Goal: Task Accomplishment & Management: Manage account settings

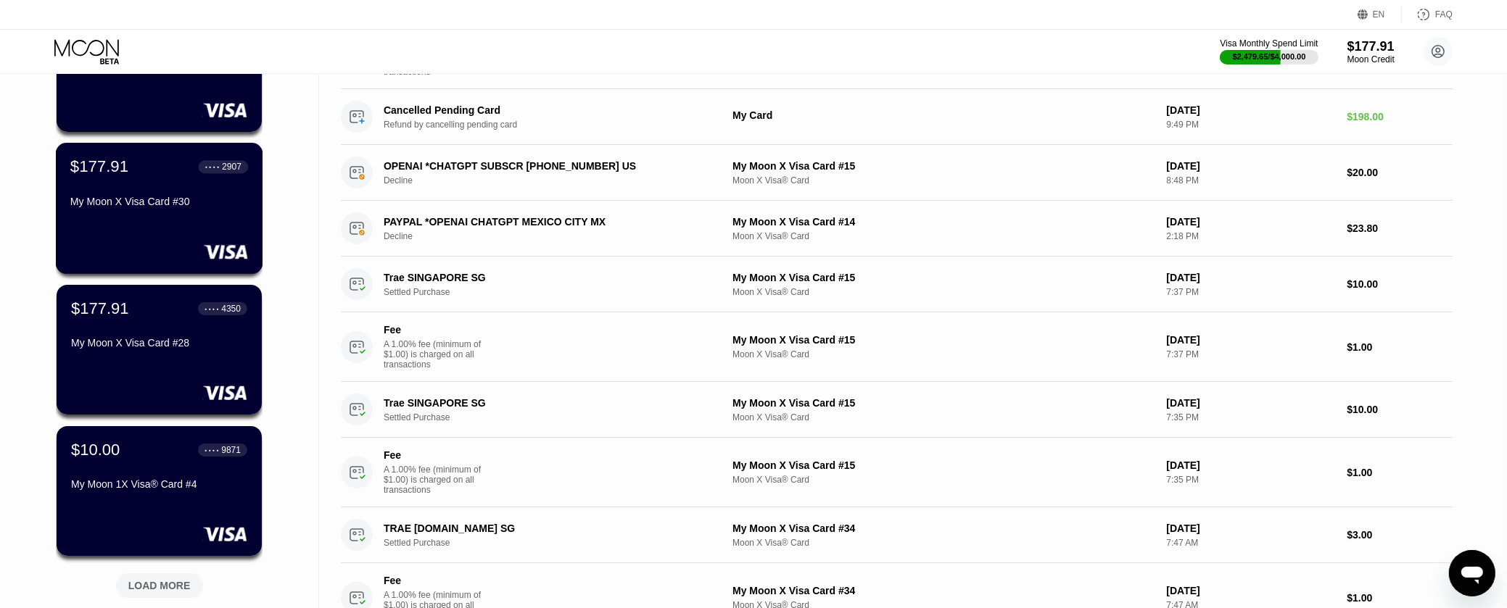
scroll to position [483, 0]
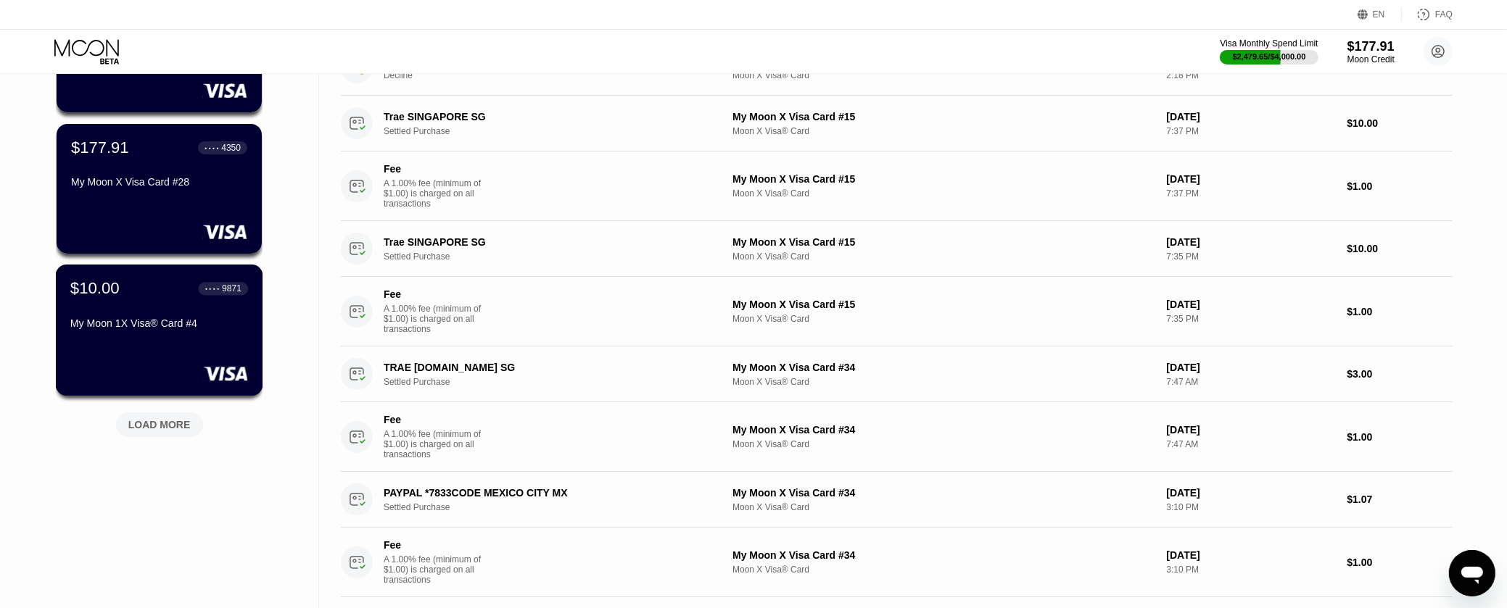
click at [215, 350] on div "$10.00 ● ● ● ● 9871 My Moon 1X Visa® Card #4" at bounding box center [159, 330] width 207 height 131
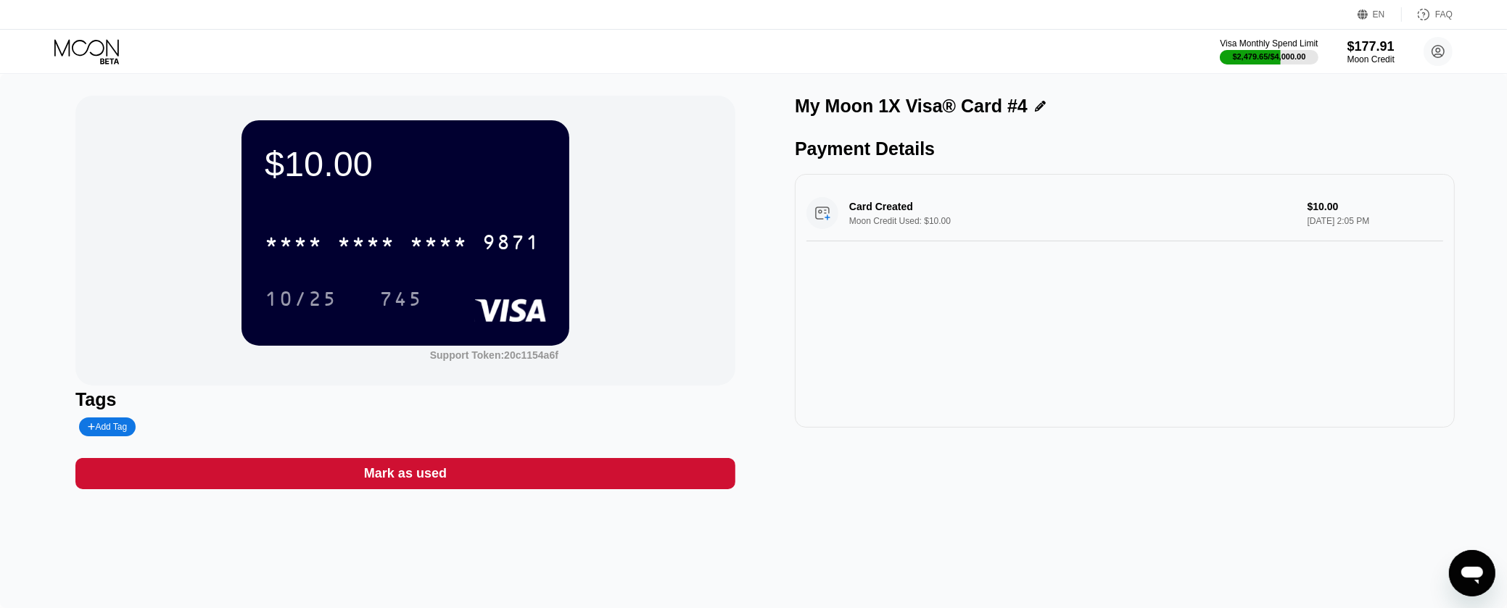
click at [460, 476] on div "Mark as used" at bounding box center [405, 473] width 660 height 31
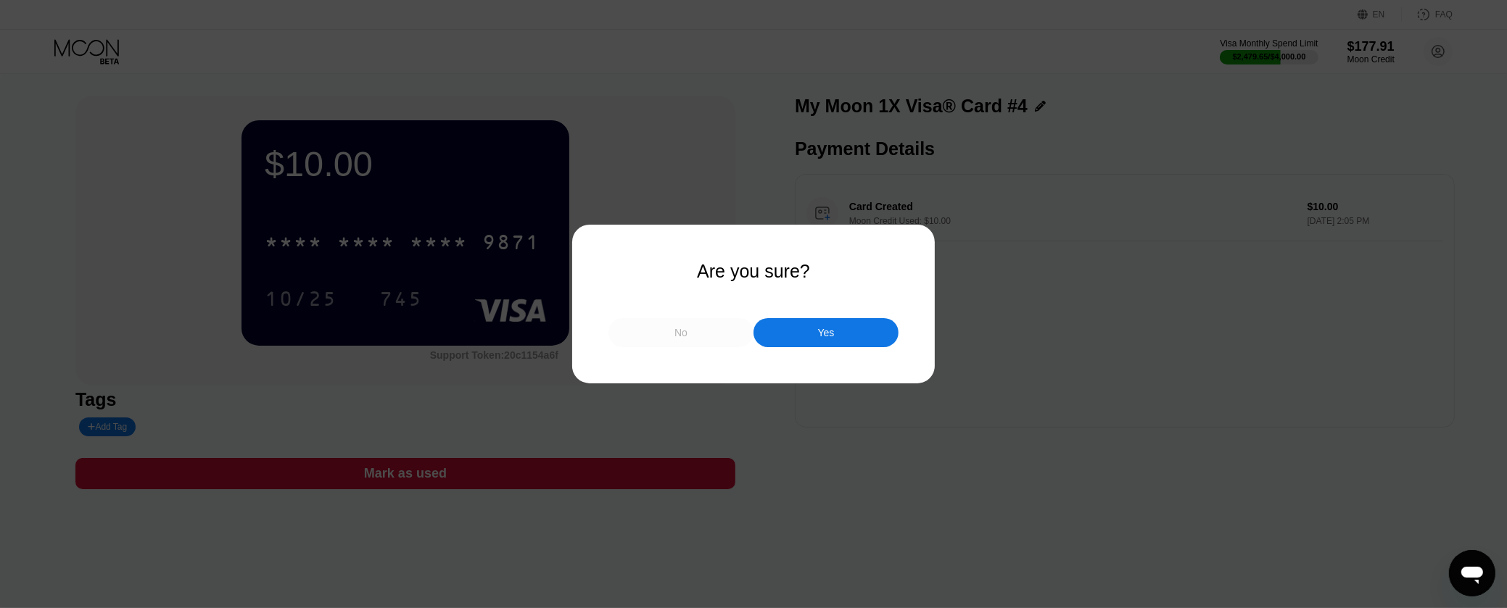
click at [724, 322] on div "No" at bounding box center [680, 332] width 145 height 29
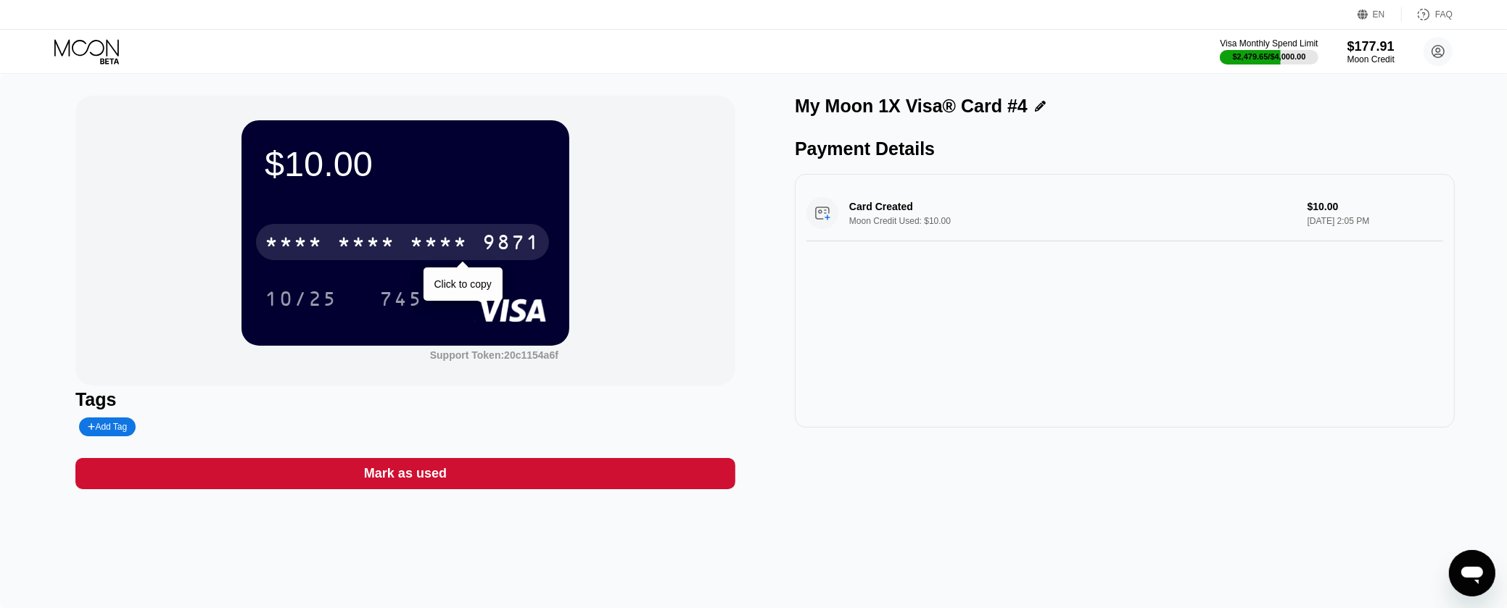
click at [499, 239] on div "9871" at bounding box center [511, 244] width 58 height 23
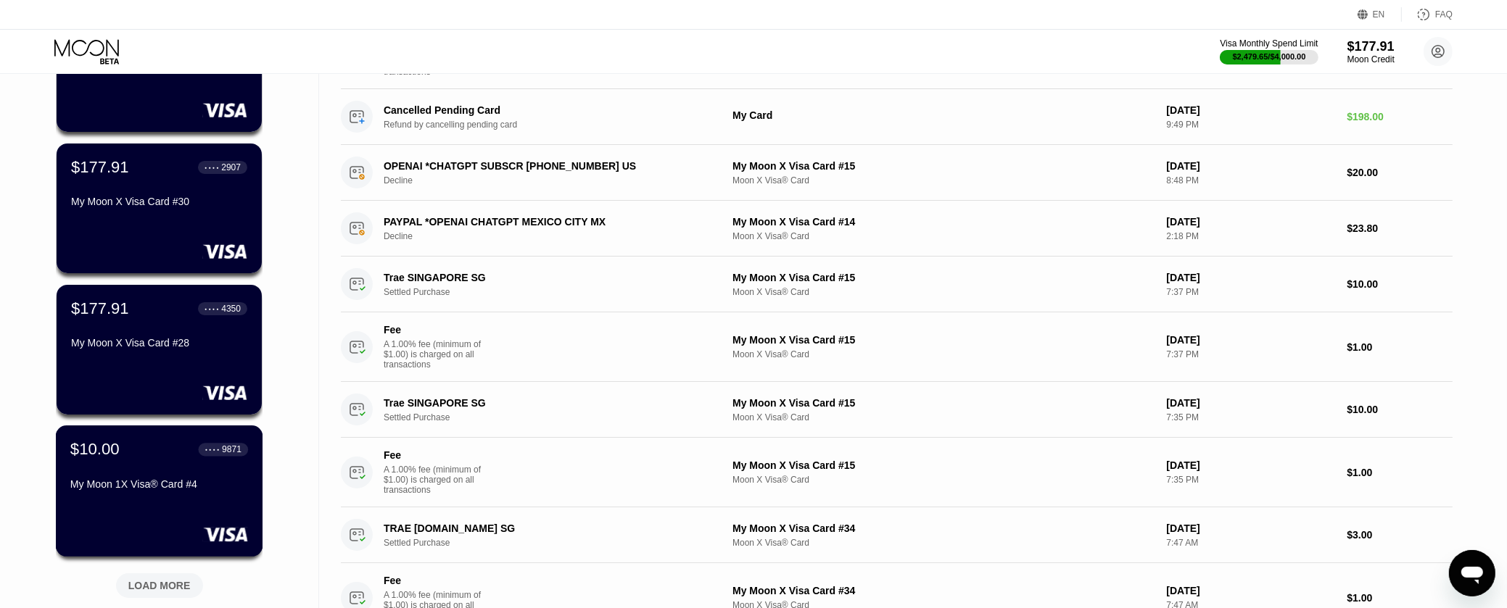
scroll to position [241, 0]
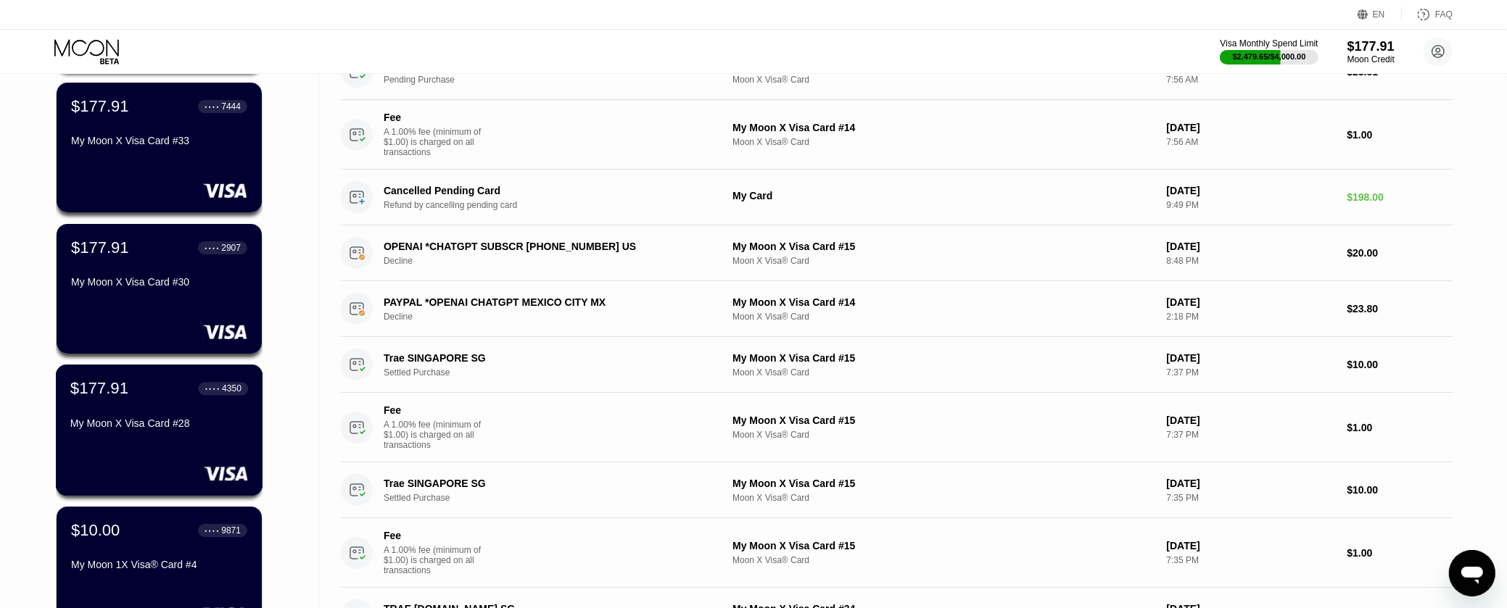
click at [188, 447] on div "$177.91 ● ● ● ● 4350 My Moon X Visa Card #28" at bounding box center [159, 430] width 207 height 131
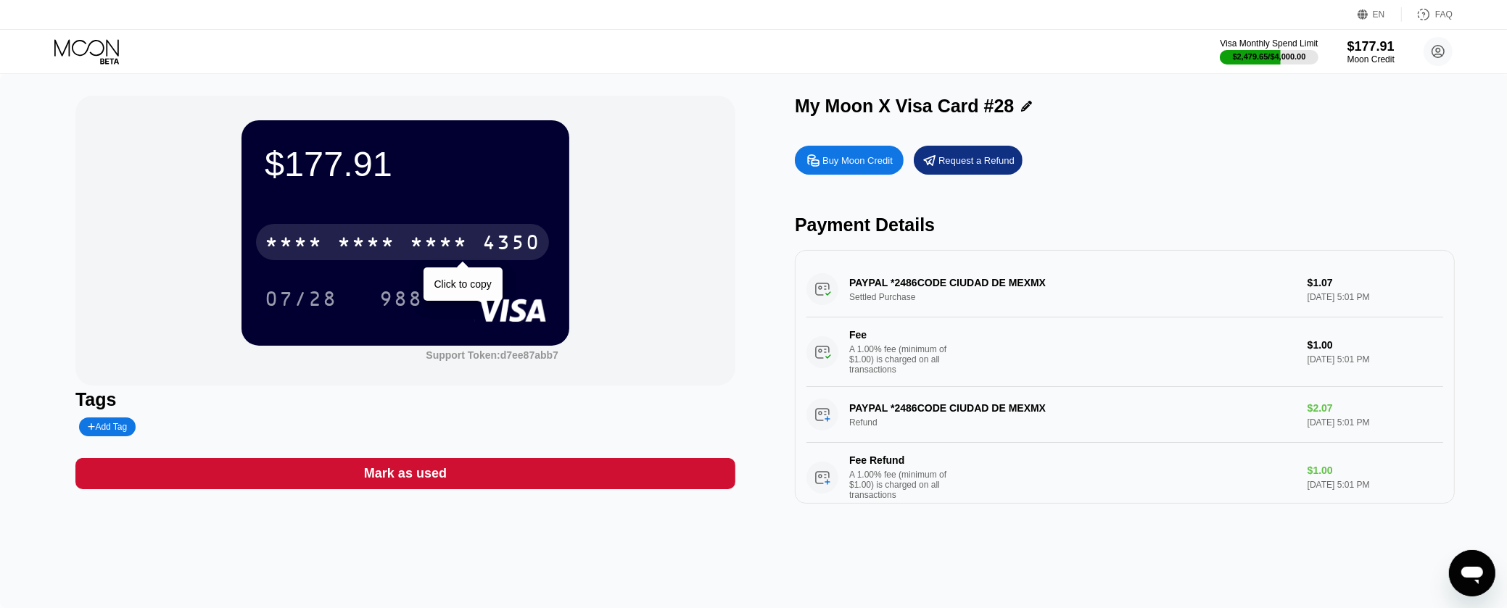
click at [515, 252] on div "4350" at bounding box center [511, 244] width 58 height 23
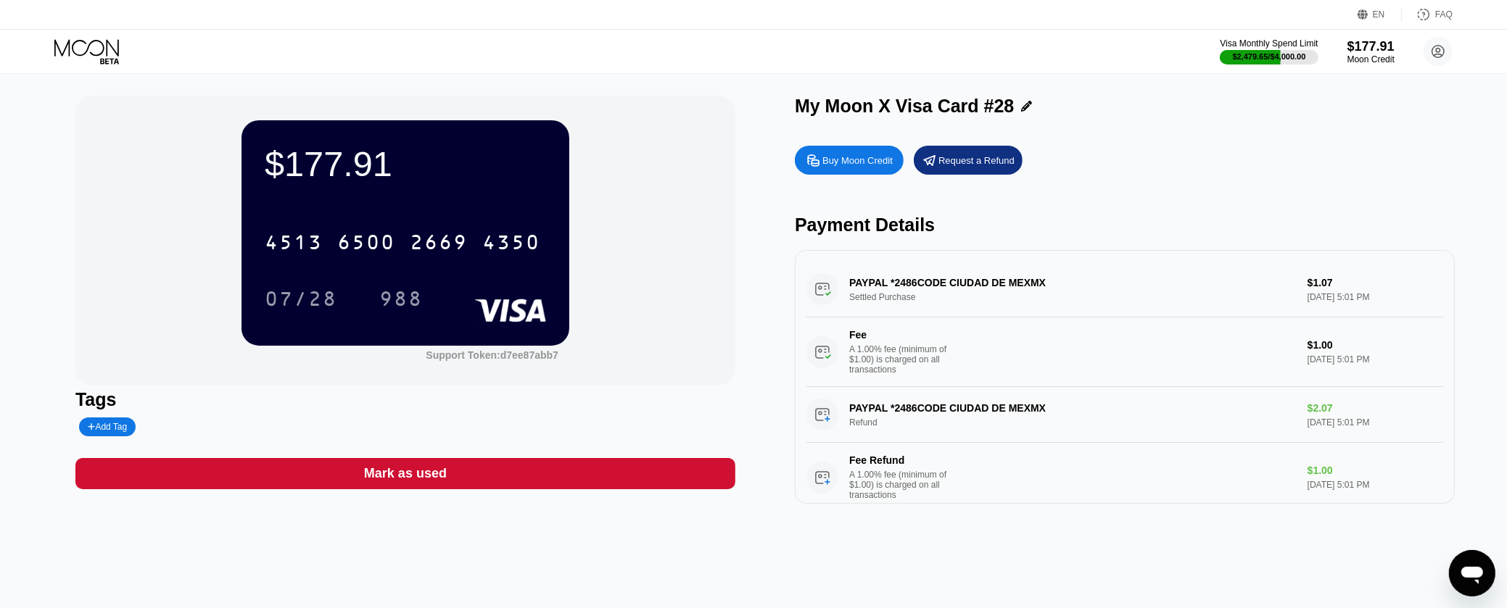
click at [444, 241] on div "2669" at bounding box center [439, 244] width 58 height 23
click at [669, 405] on div "Tags" at bounding box center [405, 399] width 660 height 21
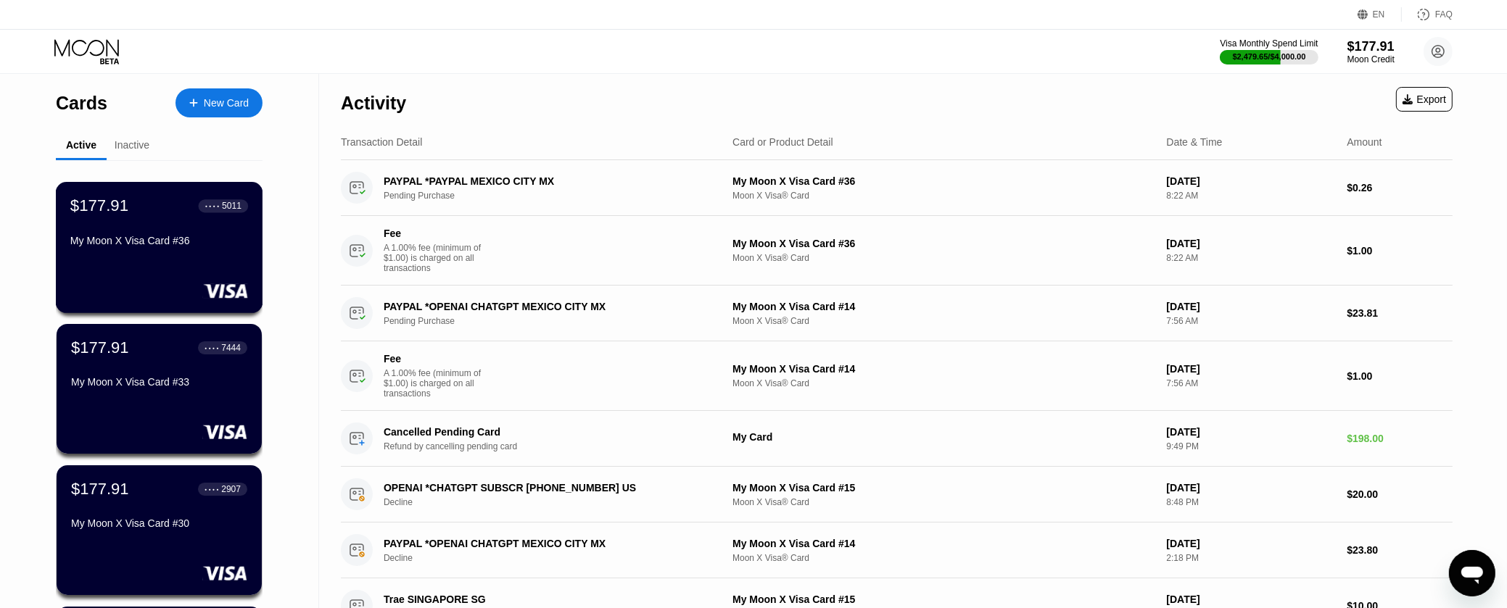
click at [212, 236] on div "$177.91 ● ● ● ● 5011 My Moon X Visa Card #36" at bounding box center [159, 224] width 178 height 56
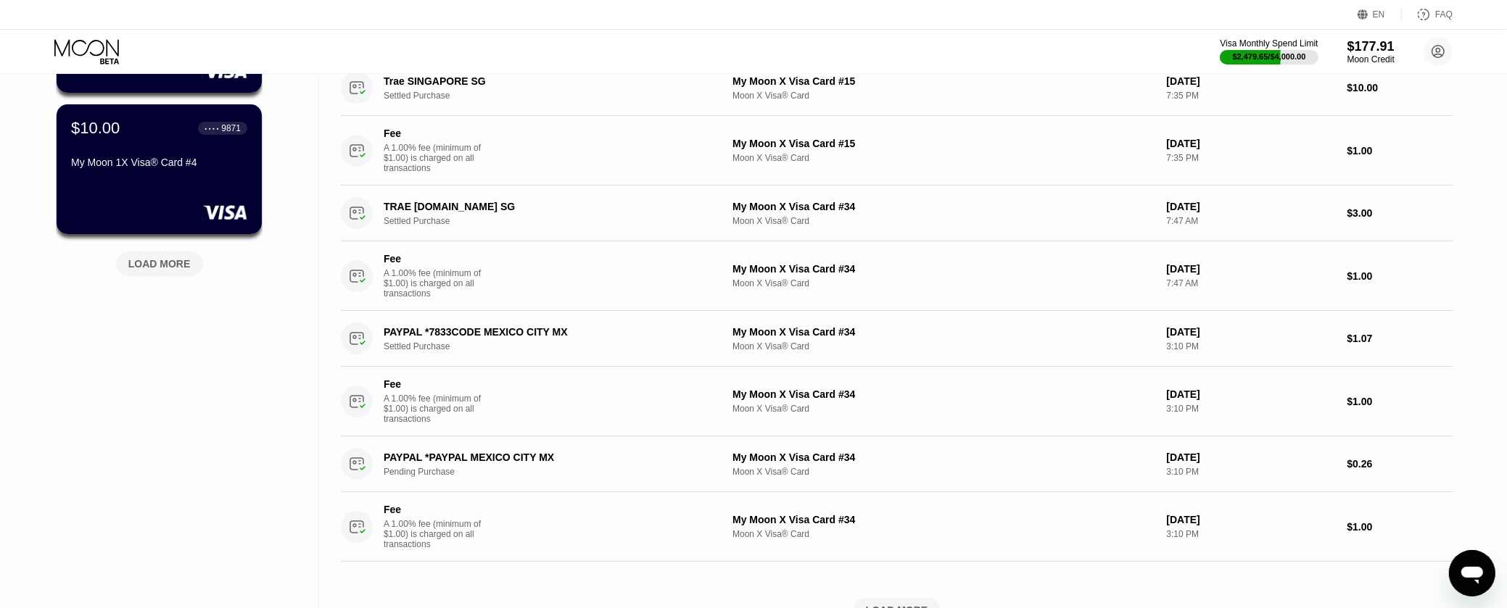
scroll to position [563, 0]
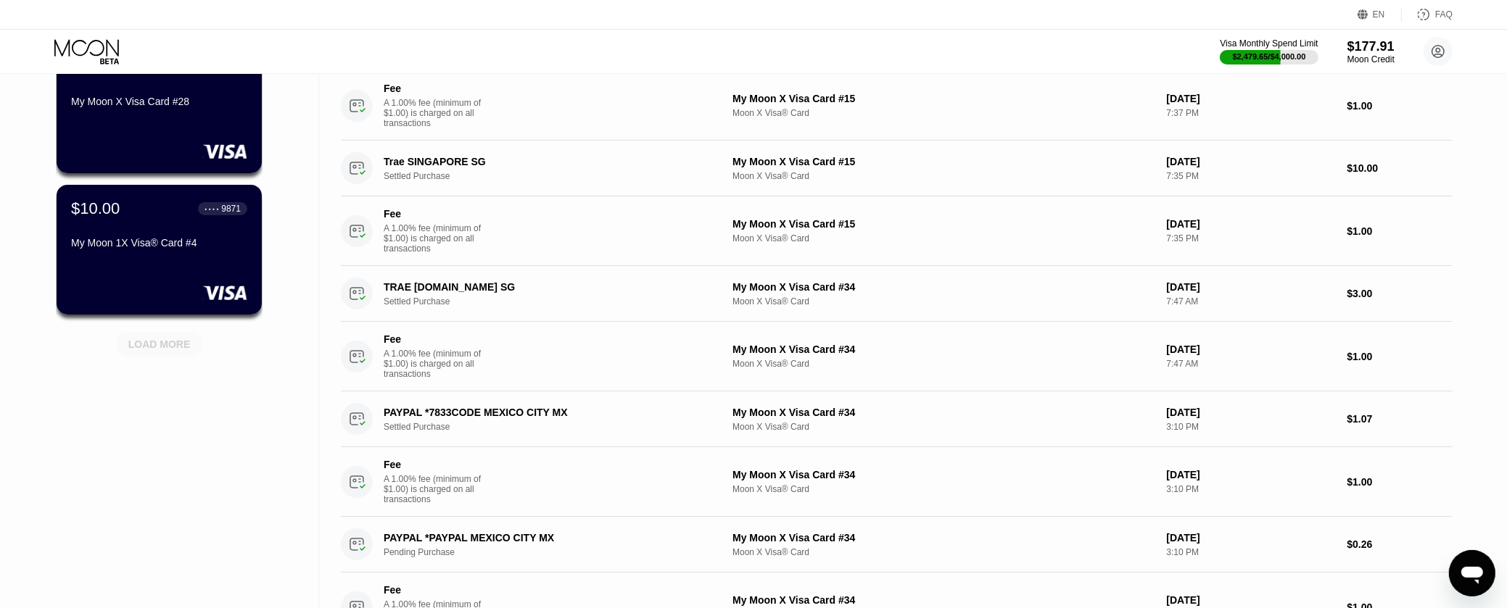
click at [168, 351] on div "LOAD MORE" at bounding box center [159, 344] width 62 height 13
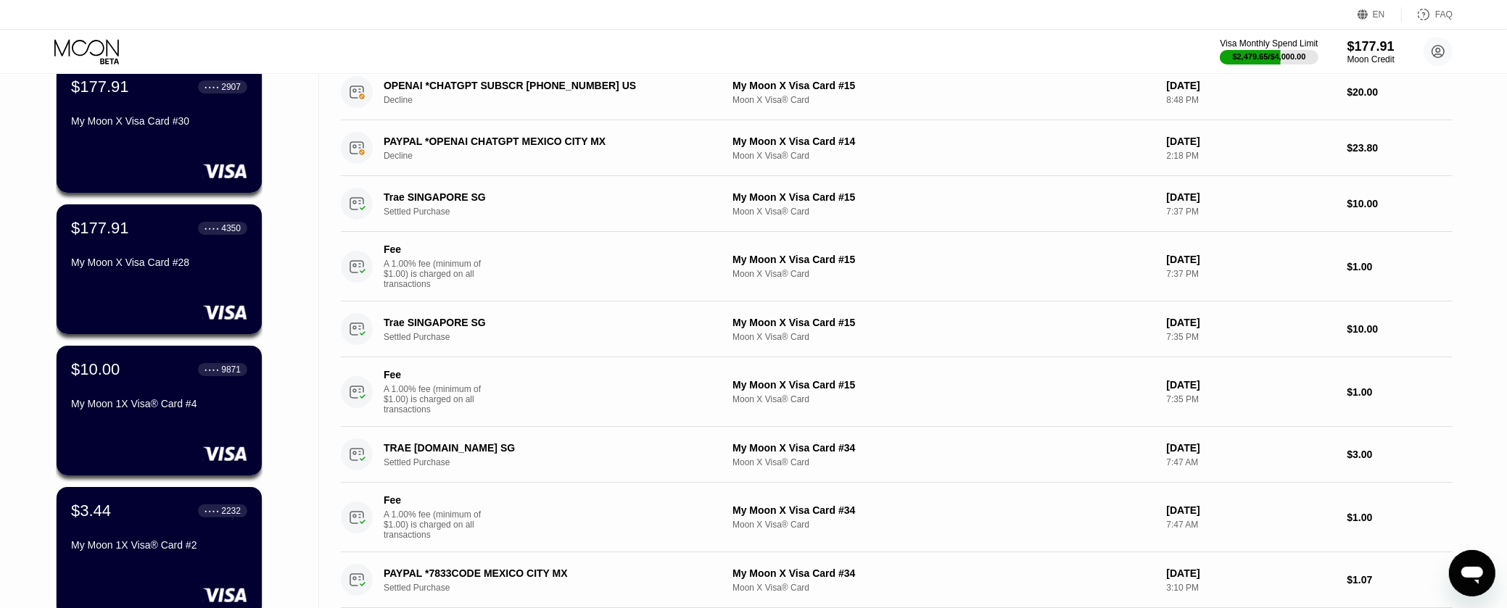
scroll to position [0, 0]
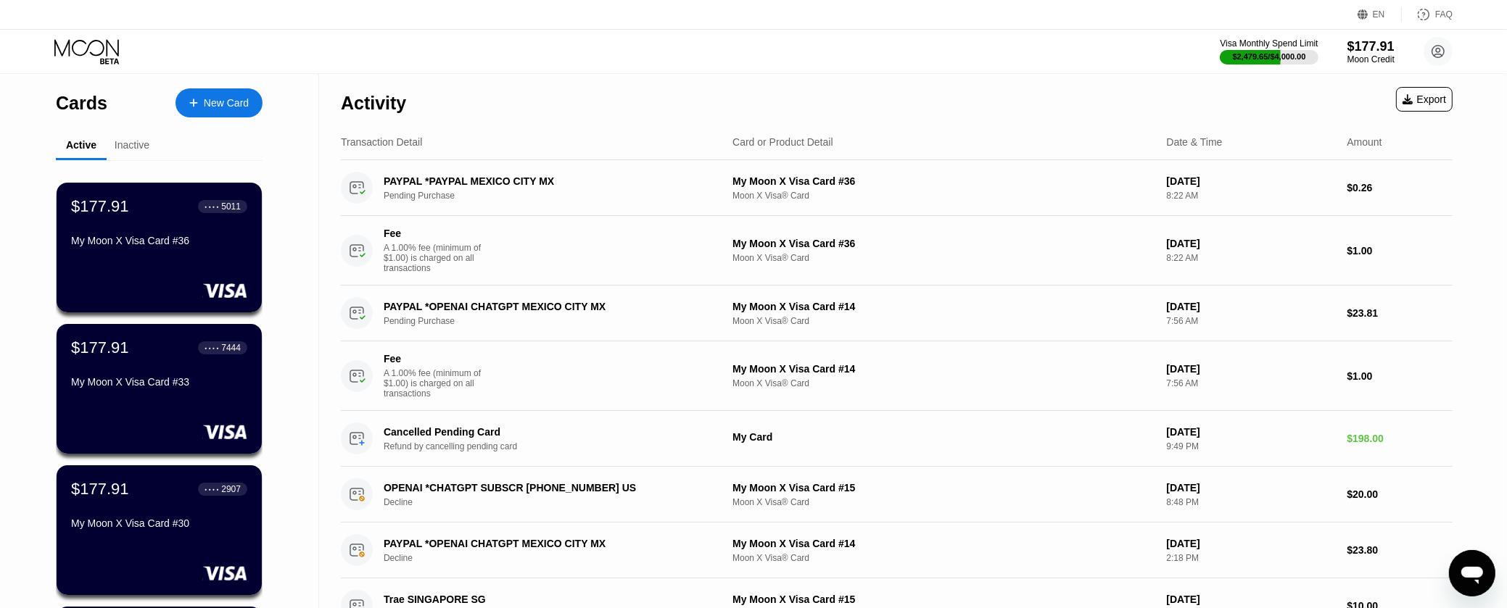
click at [144, 137] on div "Inactive" at bounding box center [132, 146] width 51 height 28
click at [144, 141] on div "Inactive" at bounding box center [132, 145] width 35 height 12
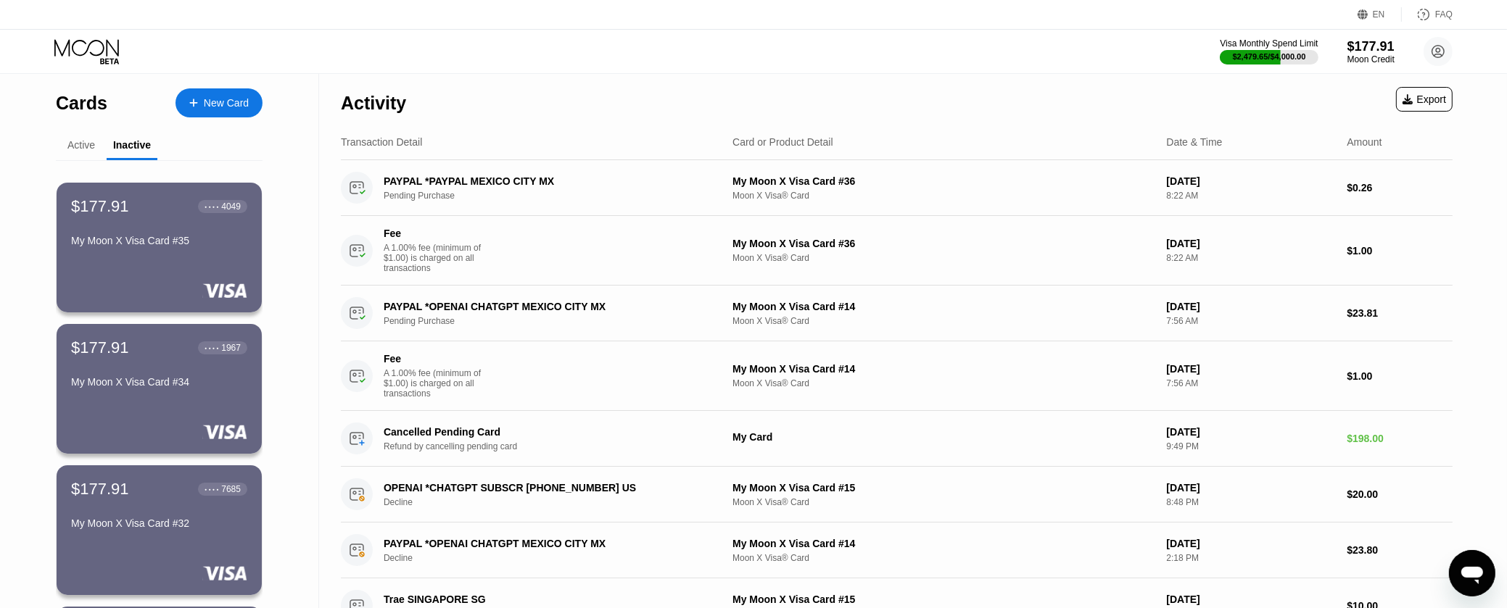
click at [71, 139] on div "Active" at bounding box center [81, 145] width 28 height 12
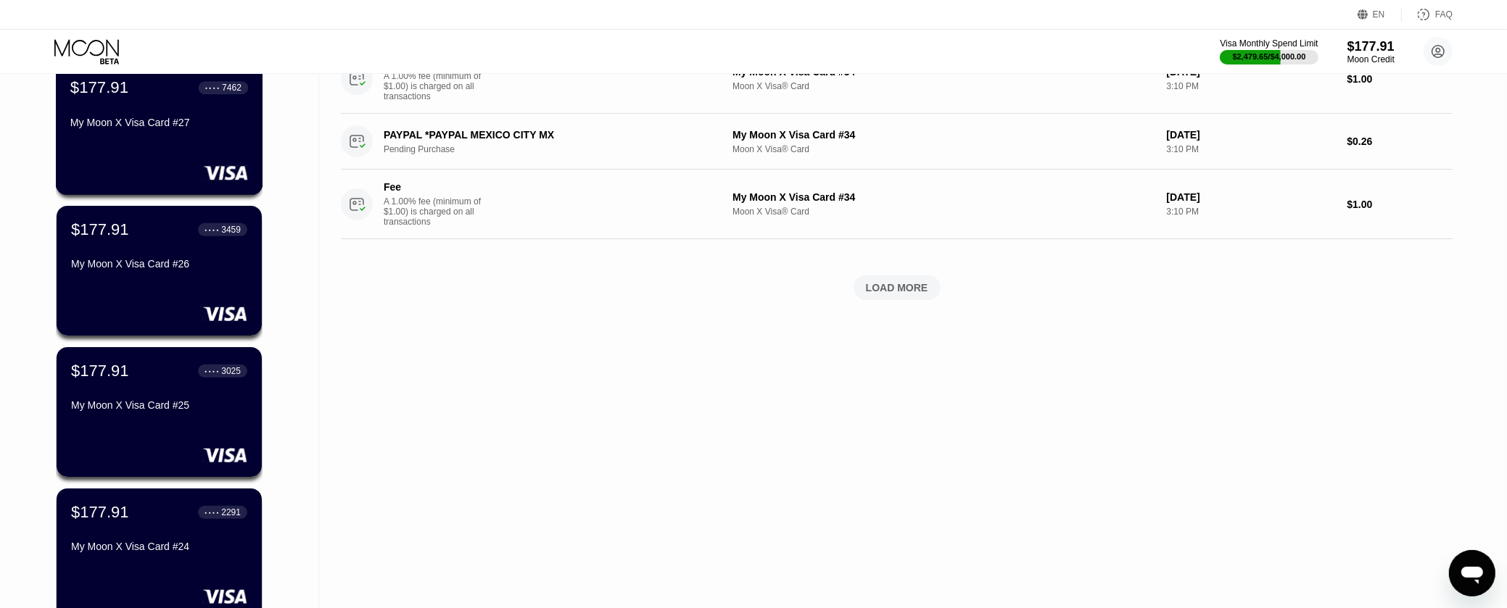
scroll to position [1278, 0]
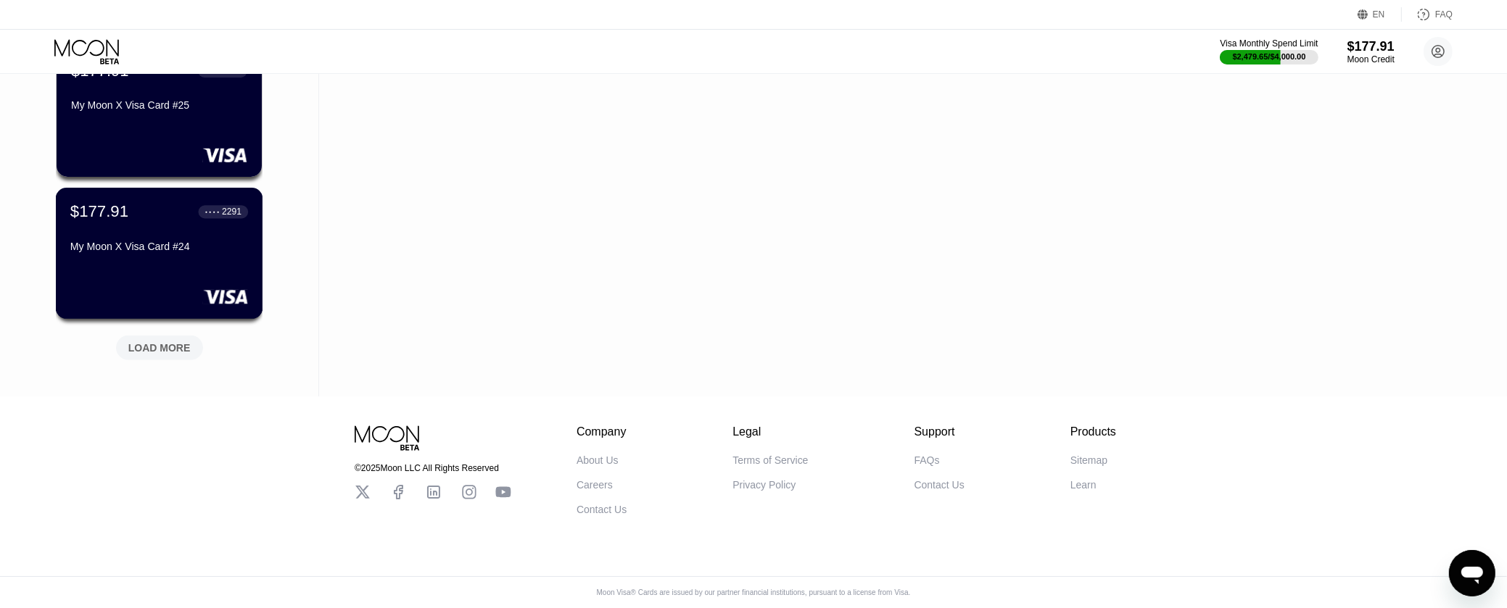
click at [162, 247] on div "My Moon X Visa Card #24" at bounding box center [159, 247] width 178 height 12
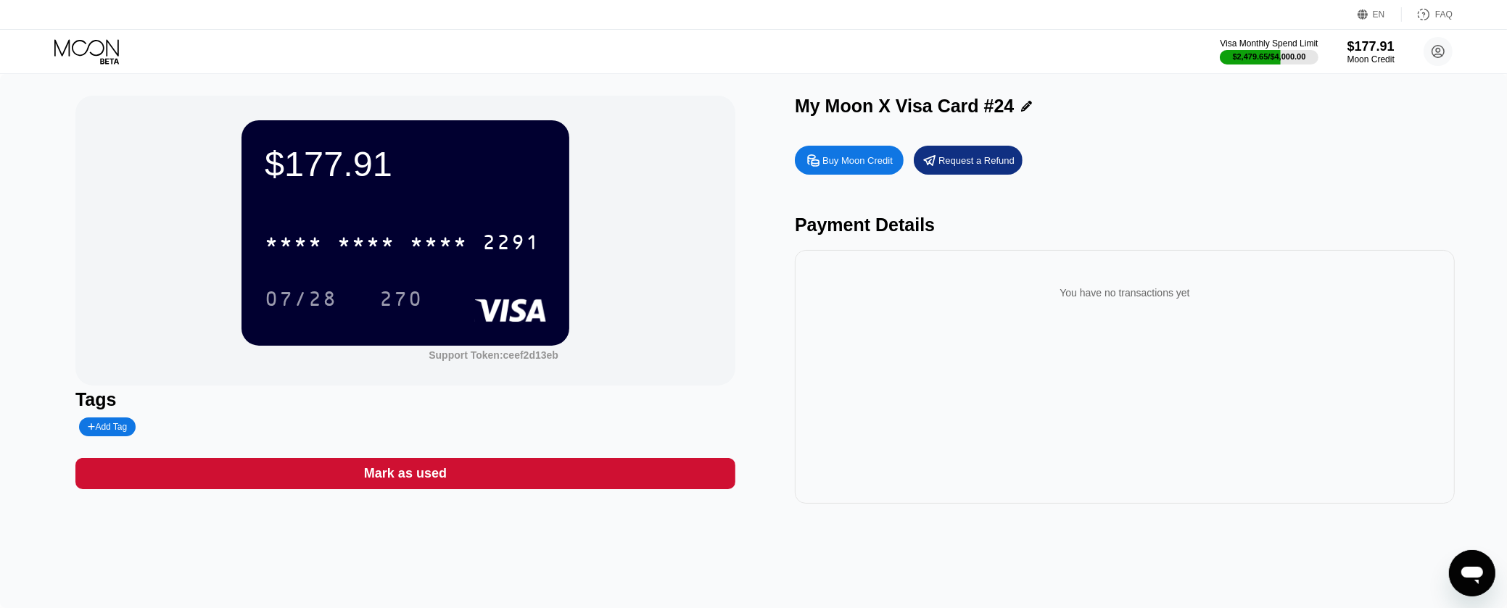
click at [454, 476] on div "Mark as used" at bounding box center [405, 473] width 660 height 31
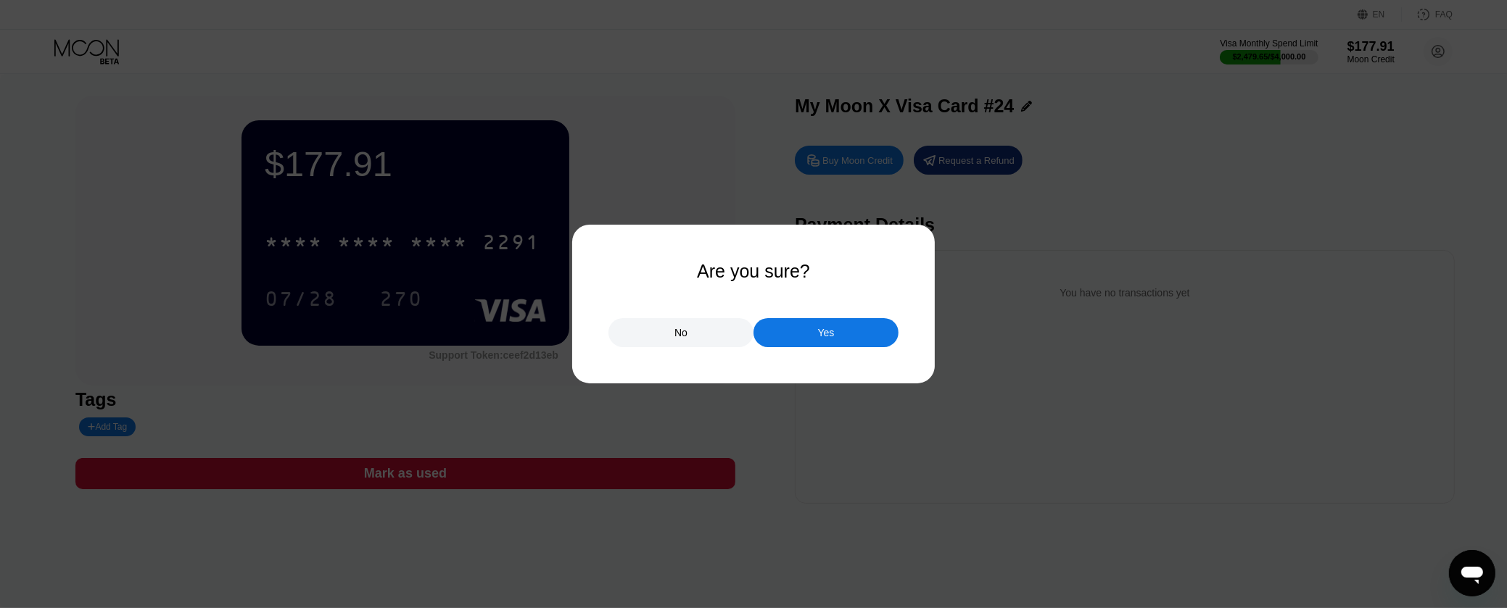
click at [781, 334] on div "Yes" at bounding box center [825, 332] width 145 height 29
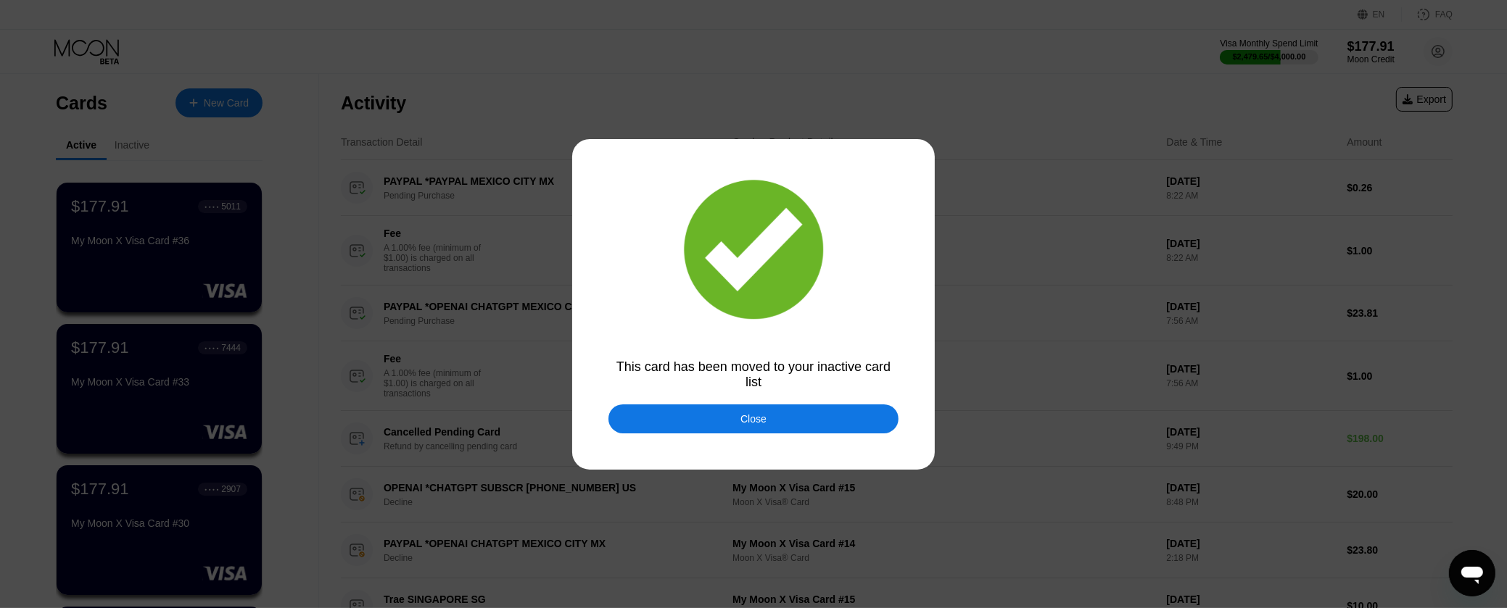
click at [728, 423] on div "Close" at bounding box center [753, 419] width 290 height 29
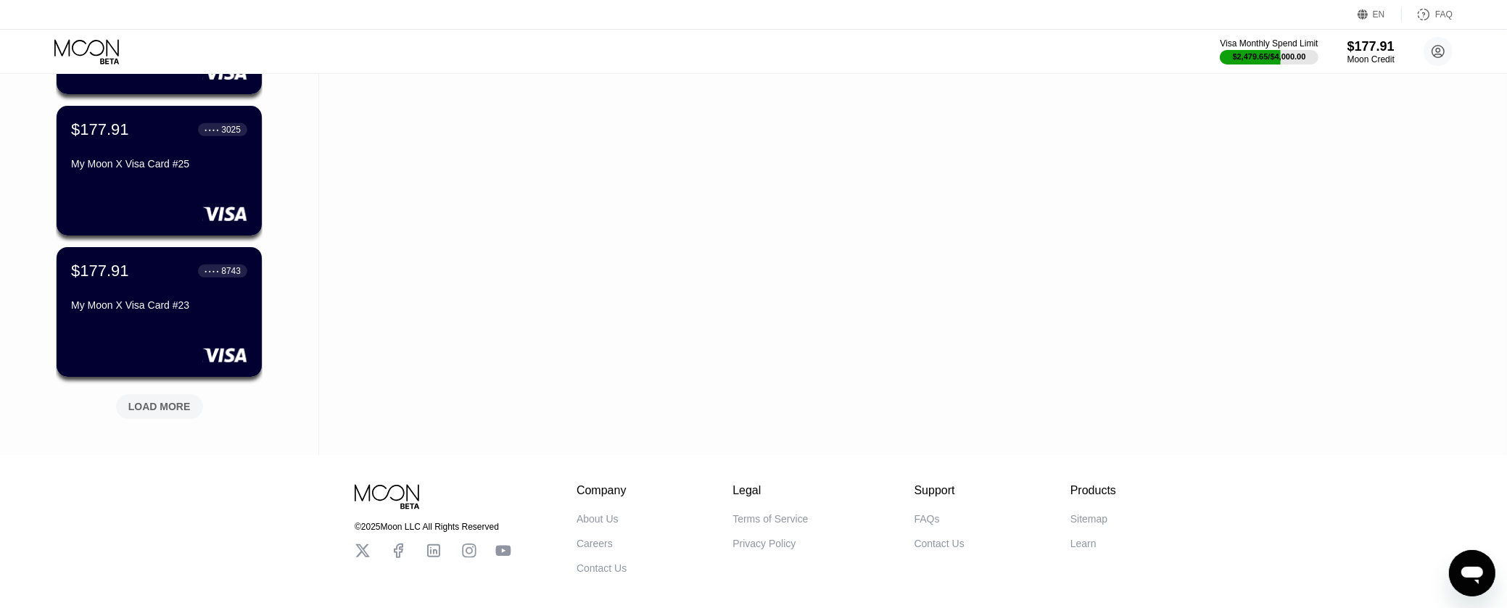
scroll to position [1278, 0]
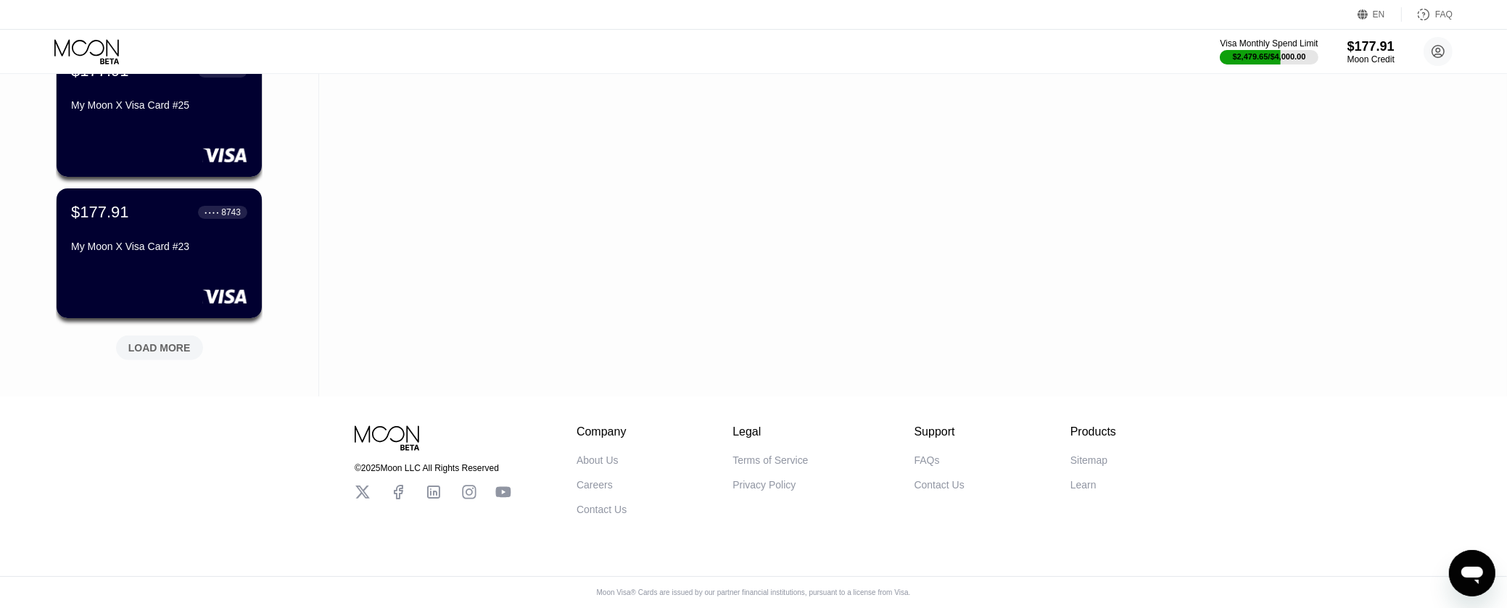
click at [178, 336] on div "LOAD MORE" at bounding box center [159, 348] width 87 height 25
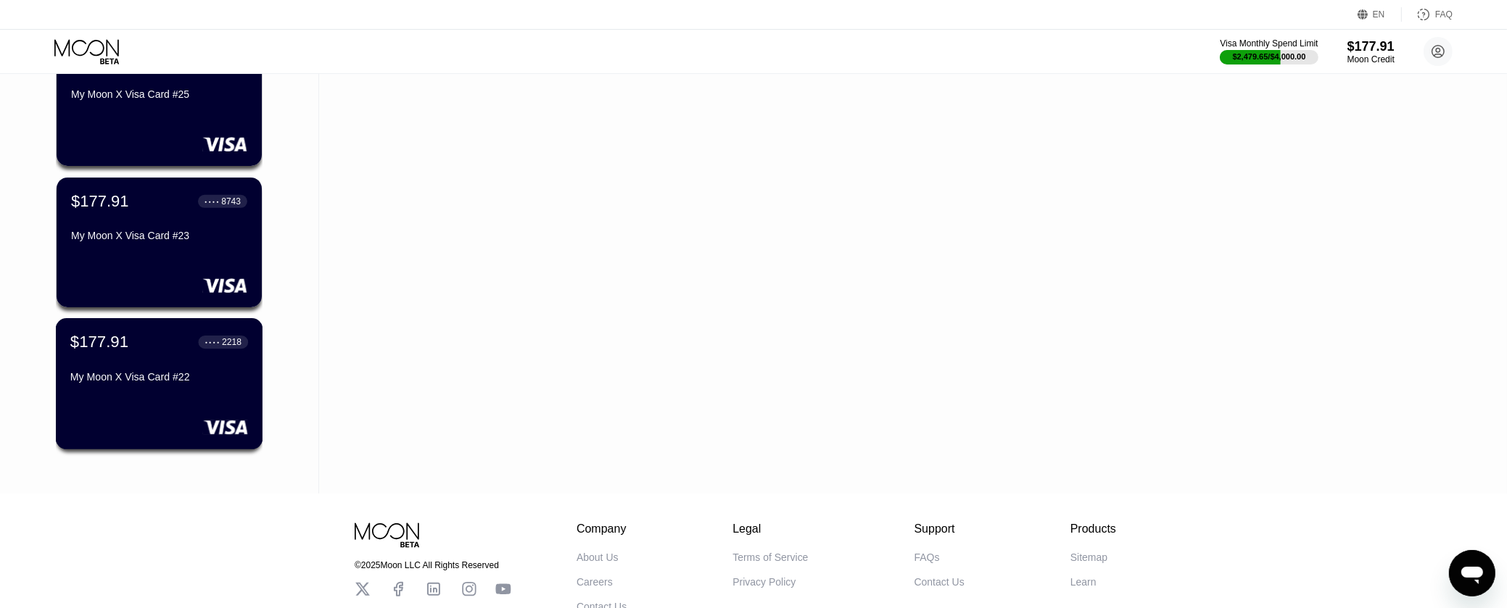
click at [166, 410] on div "$177.91 ● ● ● ● 2218 My Moon X Visa Card #22" at bounding box center [159, 383] width 207 height 131
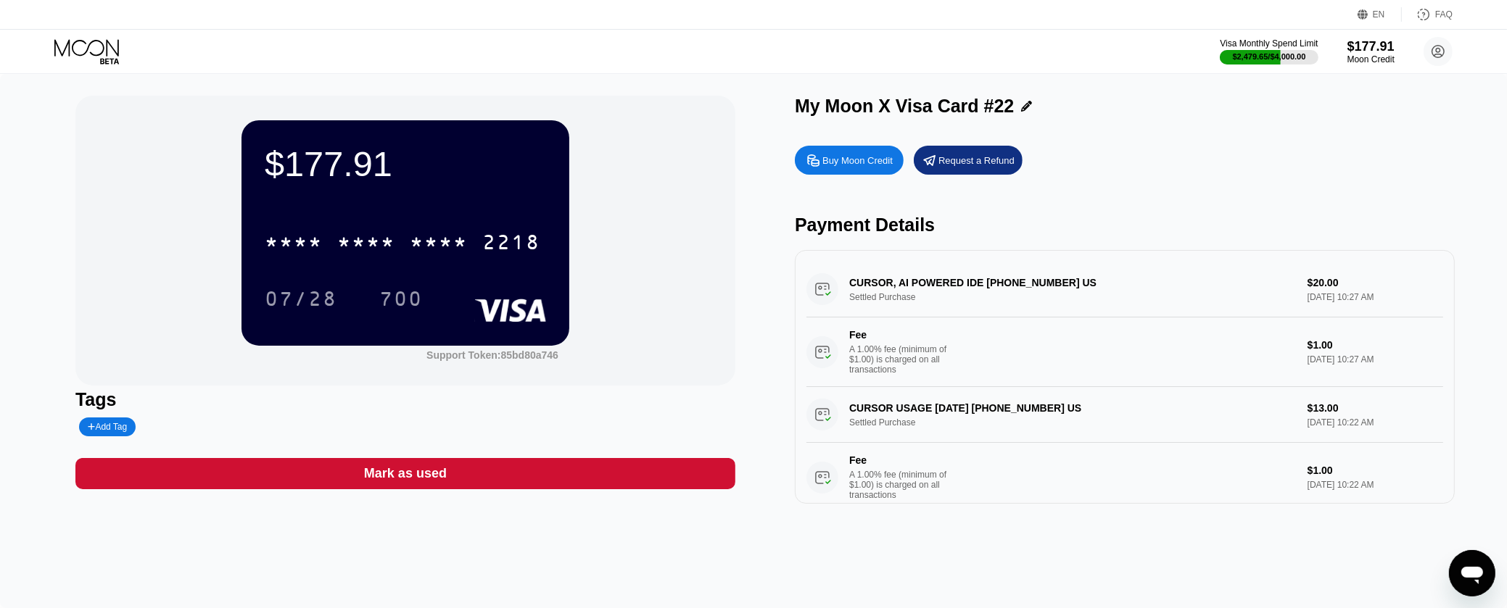
click at [618, 481] on div "Mark as used" at bounding box center [405, 473] width 660 height 31
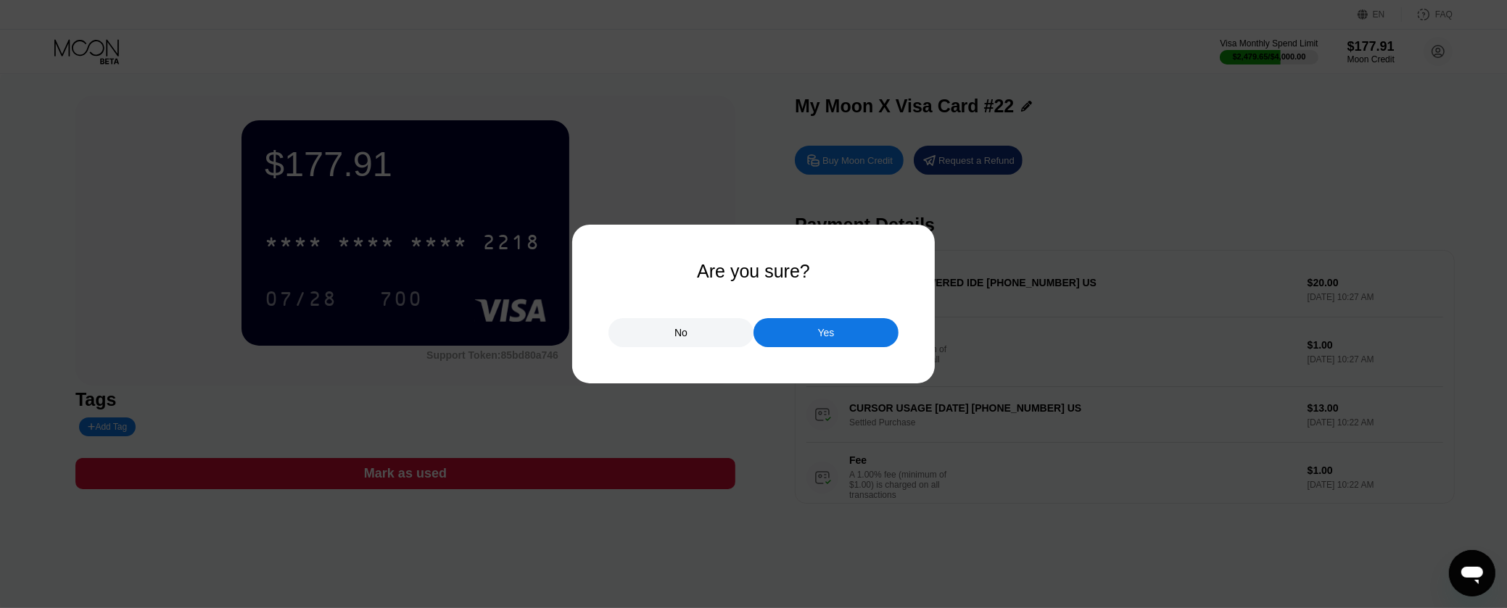
click at [850, 342] on div "Yes" at bounding box center [825, 332] width 145 height 29
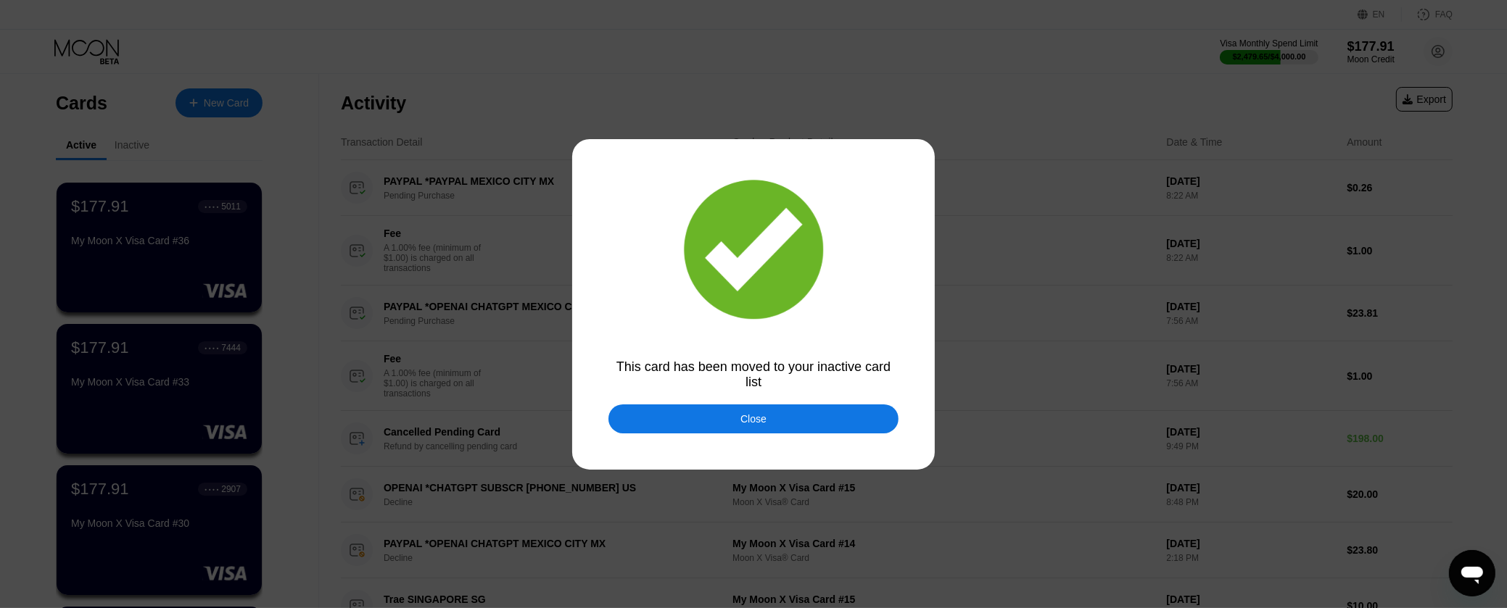
click at [796, 424] on div "Close" at bounding box center [753, 419] width 290 height 29
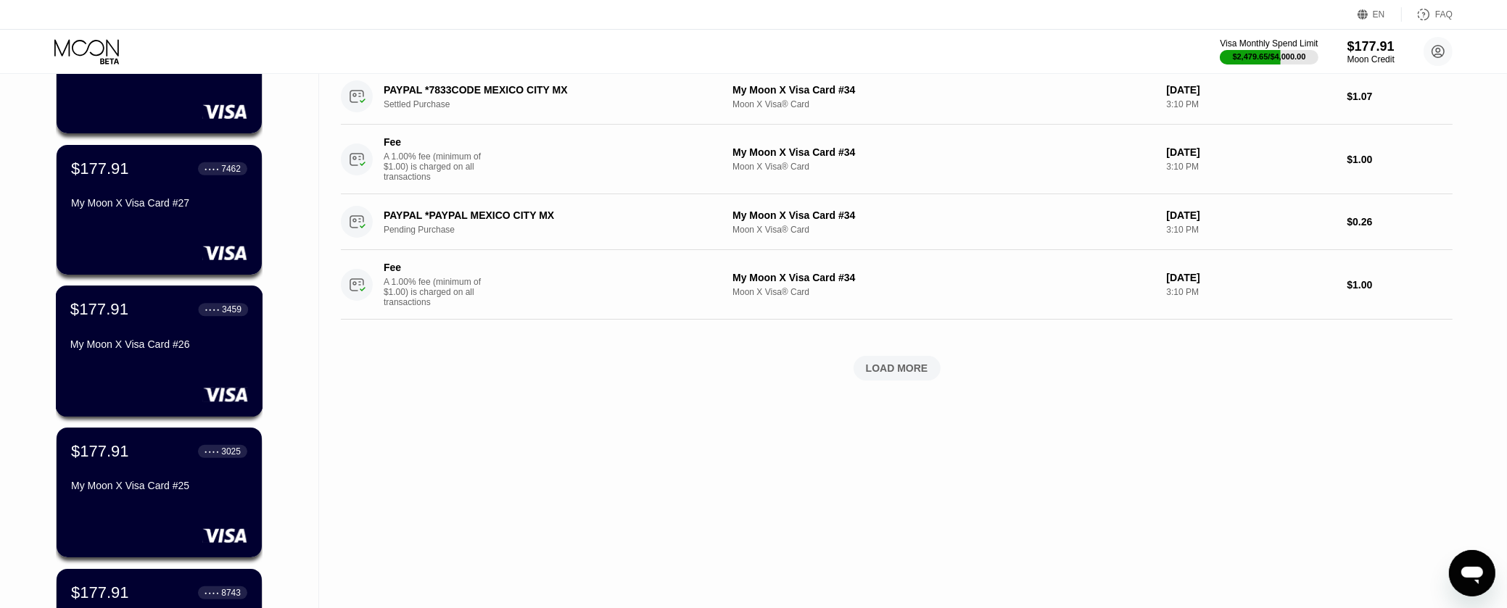
scroll to position [1127, 0]
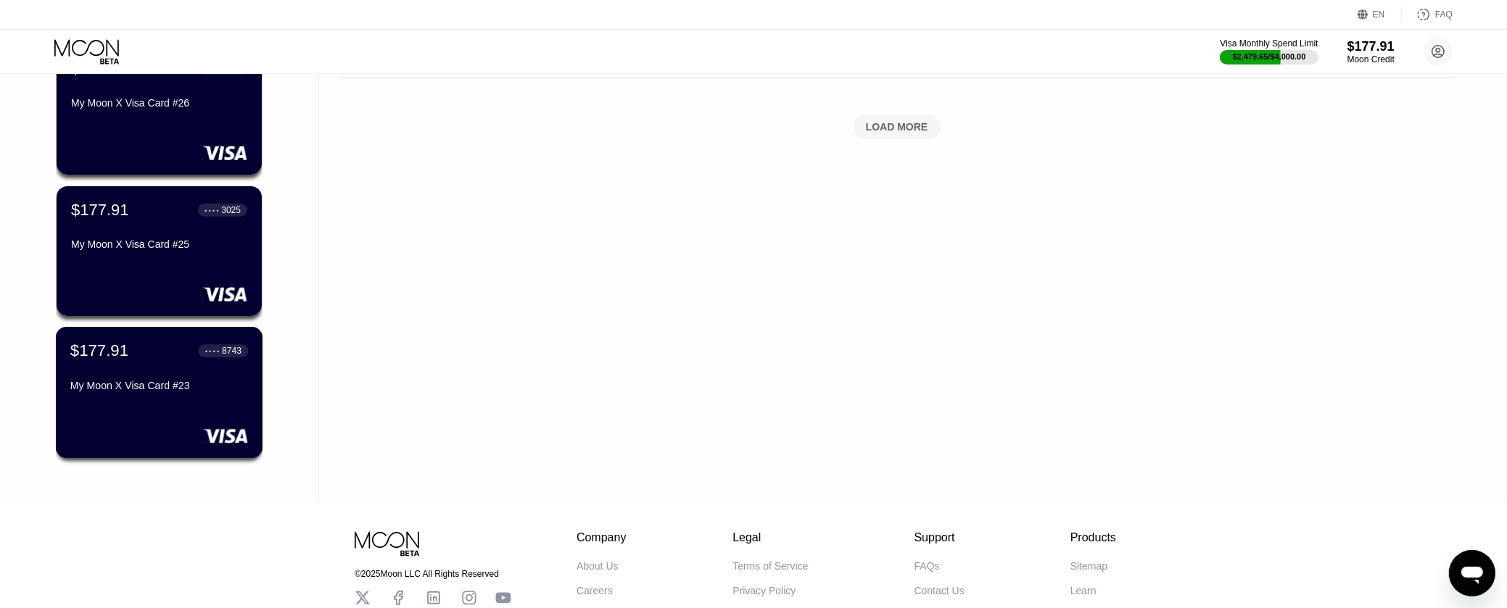
click at [197, 391] on div "My Moon X Visa Card #23" at bounding box center [159, 386] width 178 height 12
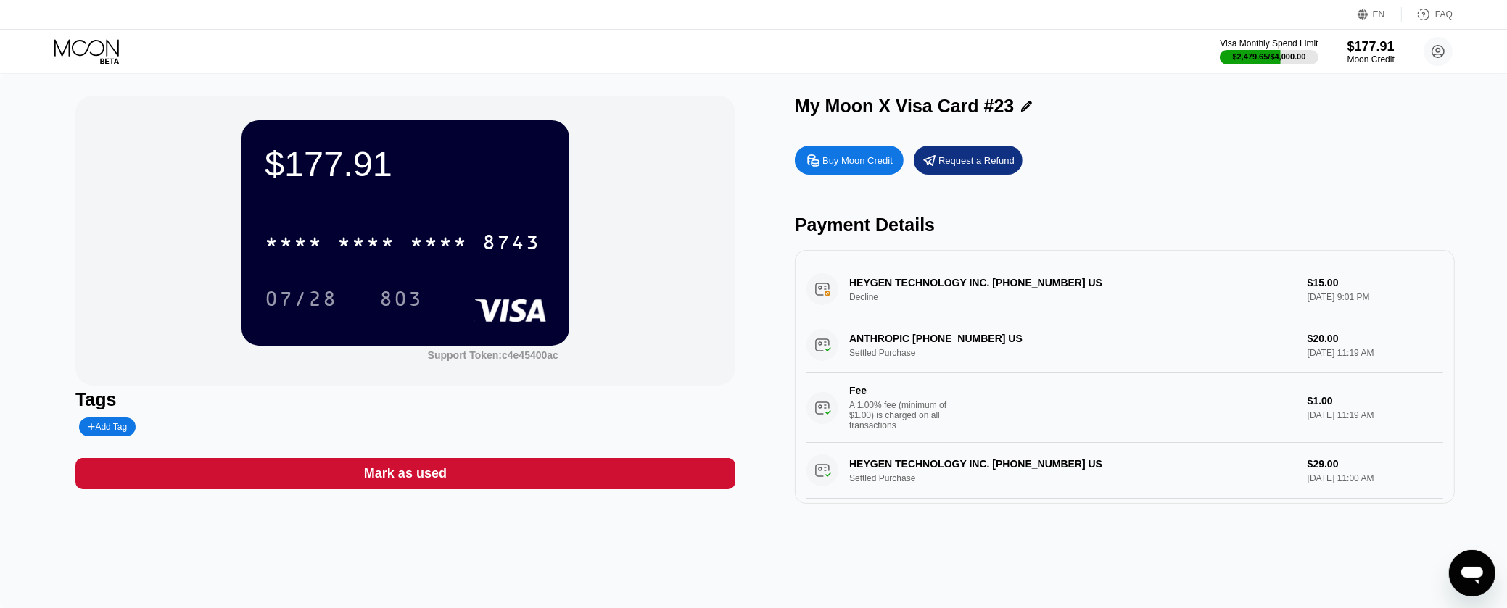
click at [636, 489] on div "Mark as used" at bounding box center [405, 473] width 660 height 31
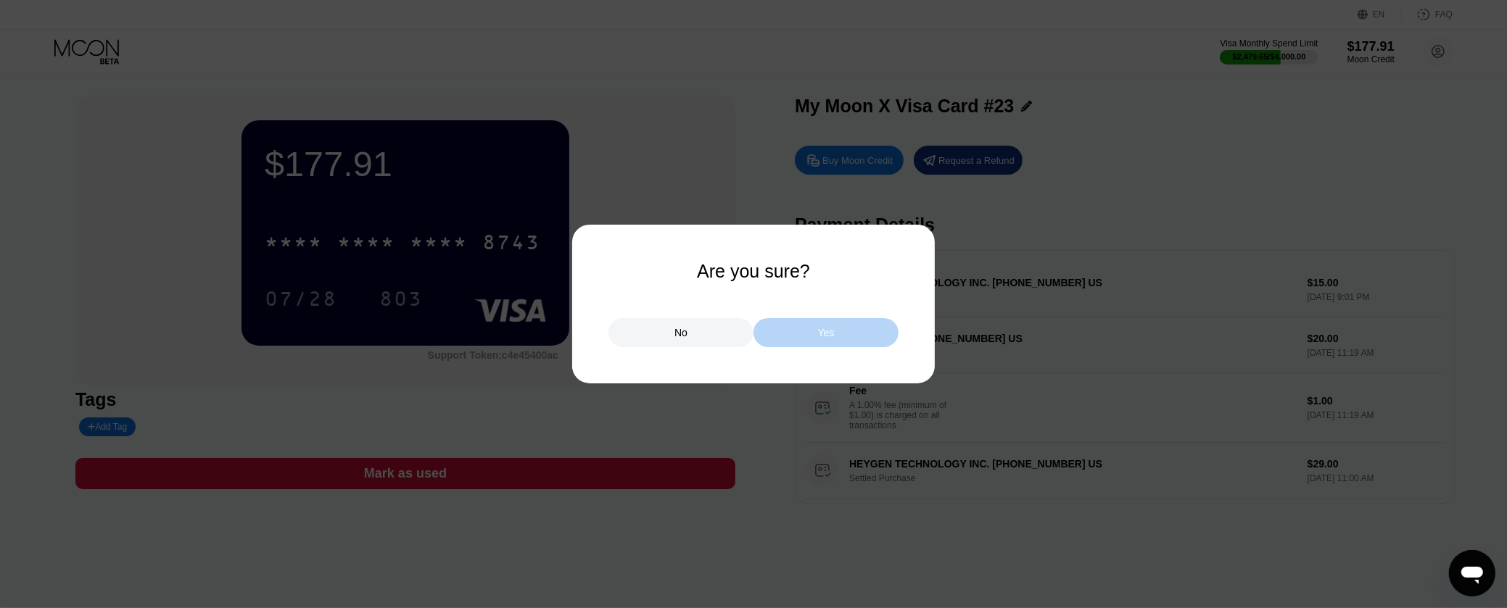
click at [817, 335] on div "Yes" at bounding box center [825, 332] width 145 height 29
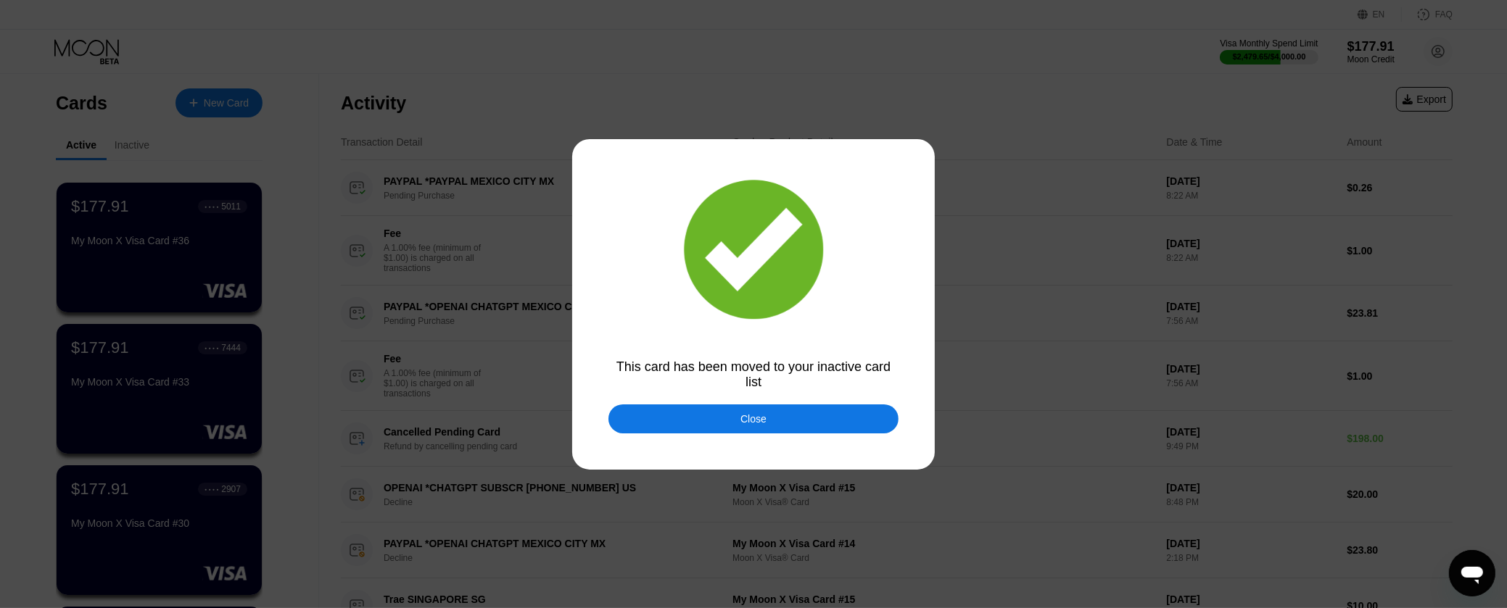
click at [767, 439] on div at bounding box center [759, 304] width 1519 height 608
click at [705, 427] on div "Close" at bounding box center [753, 419] width 290 height 29
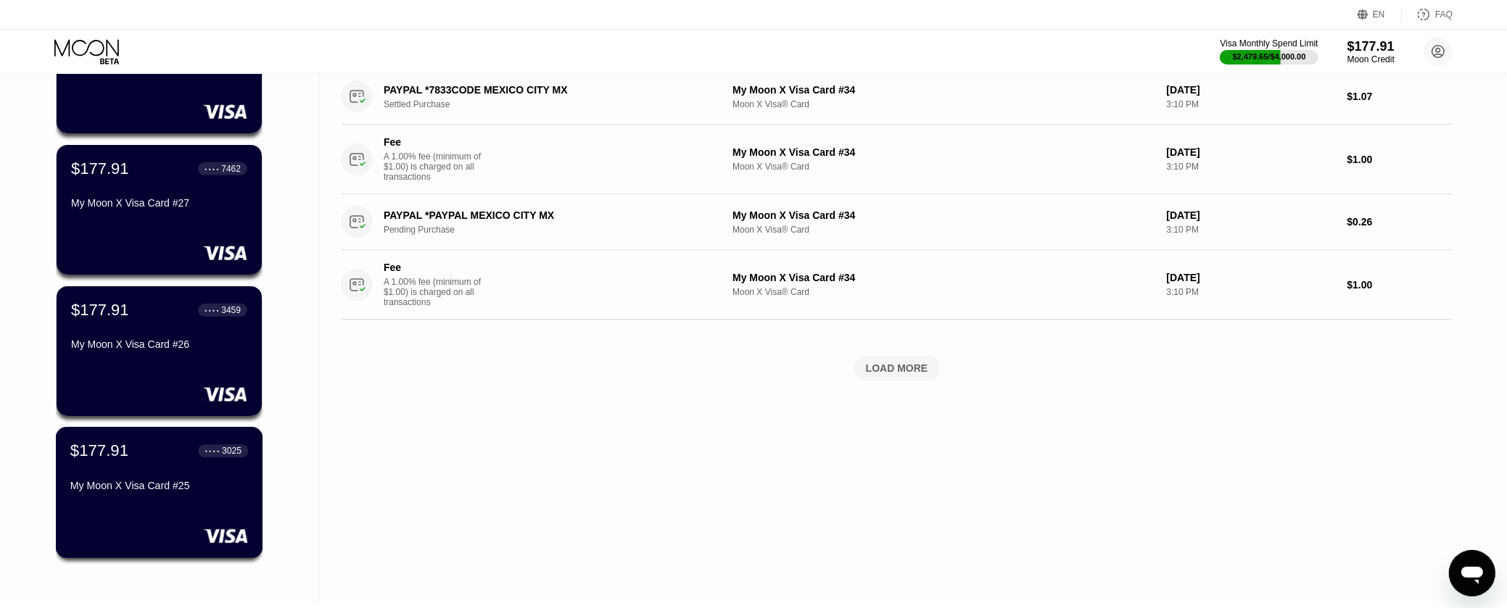
scroll to position [1103, 0]
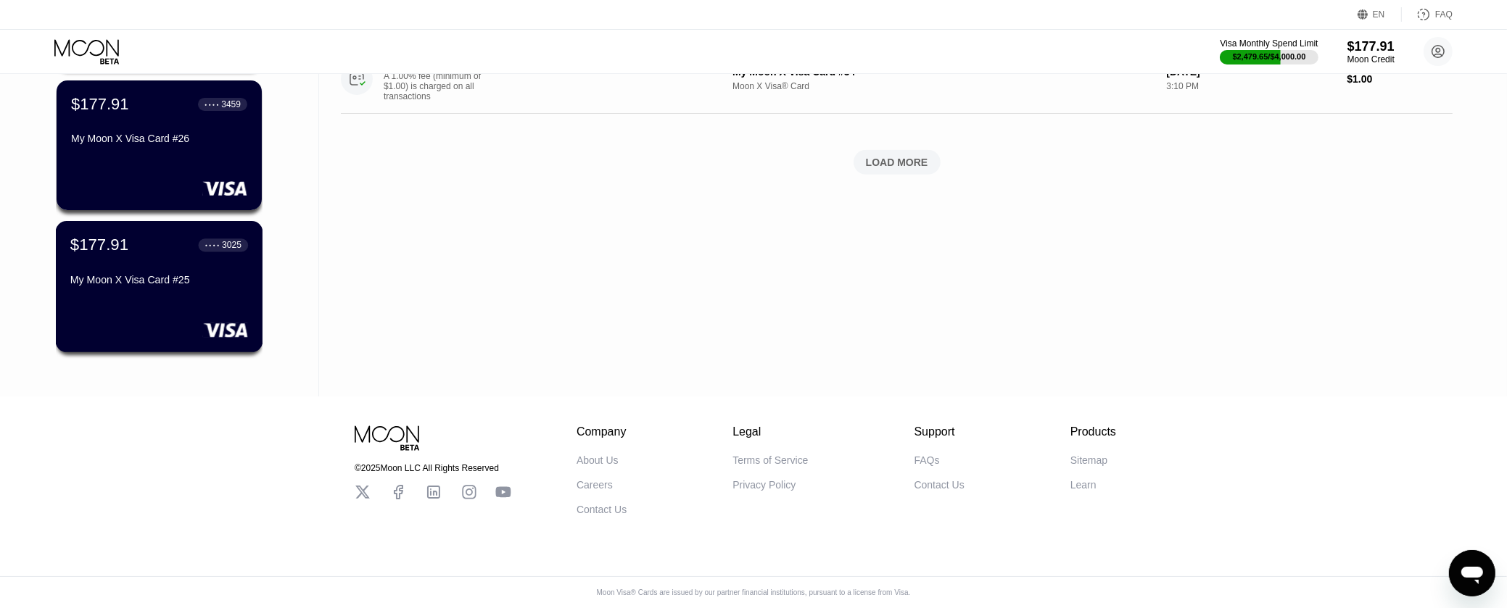
click at [194, 278] on div "My Moon X Visa Card #25" at bounding box center [159, 280] width 178 height 12
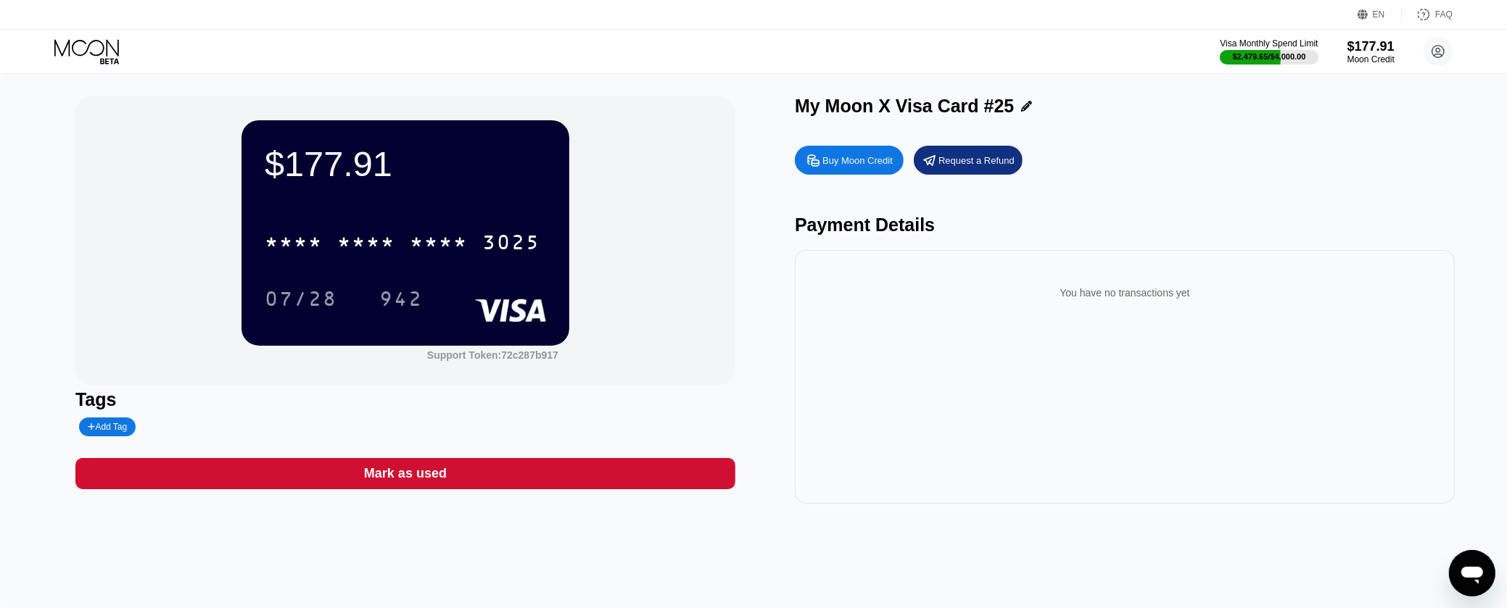
click at [600, 466] on div "Mark as used" at bounding box center [405, 473] width 660 height 31
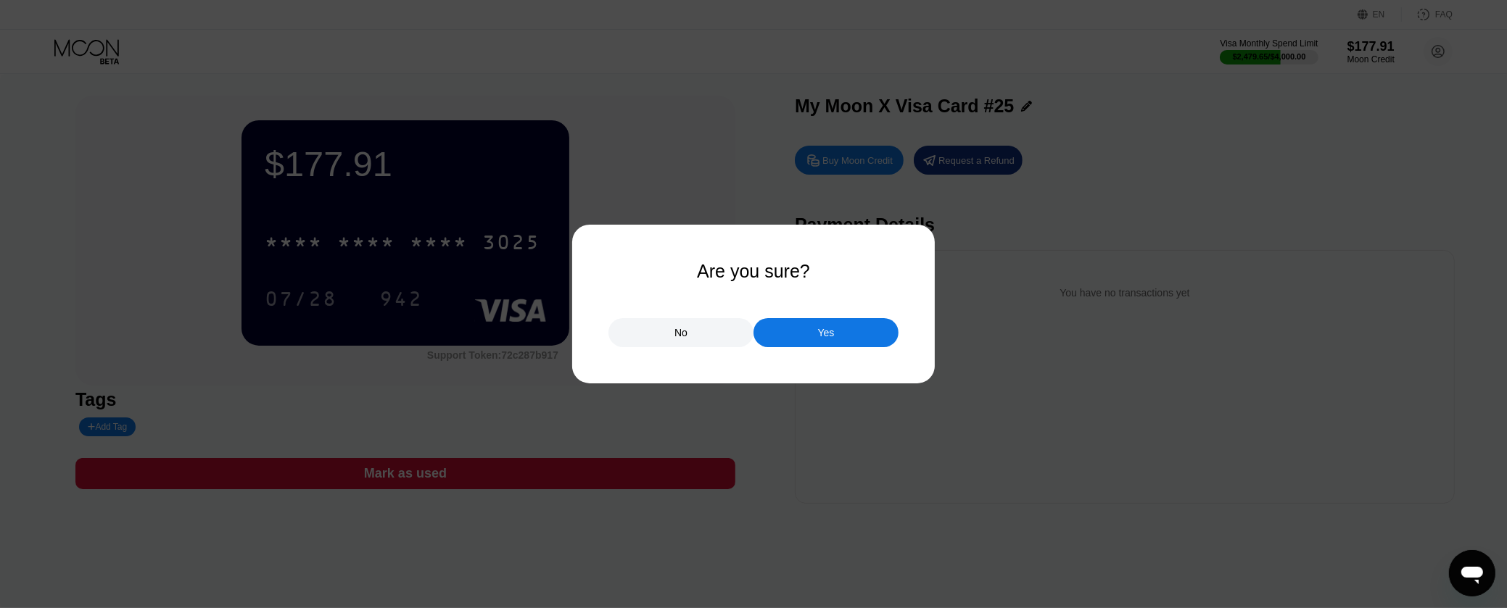
click at [829, 338] on div "Yes" at bounding box center [826, 332] width 17 height 13
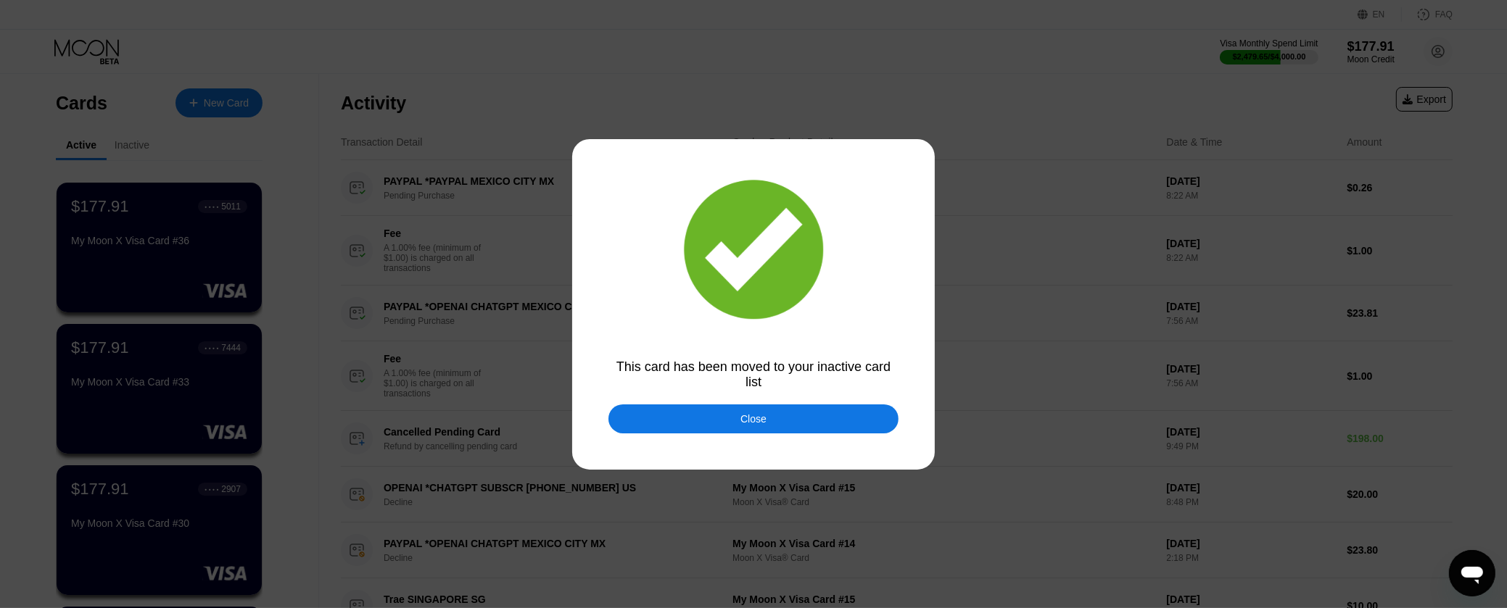
click at [631, 418] on div "Close" at bounding box center [753, 419] width 290 height 29
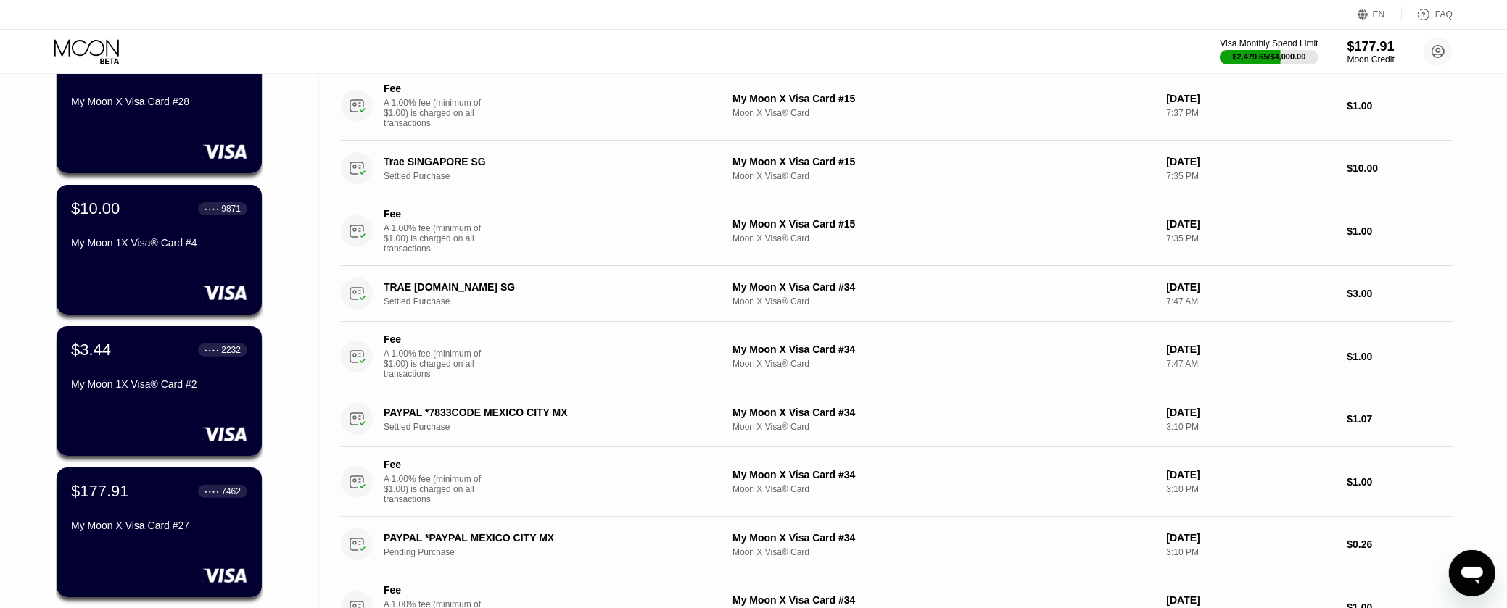
scroll to position [806, 0]
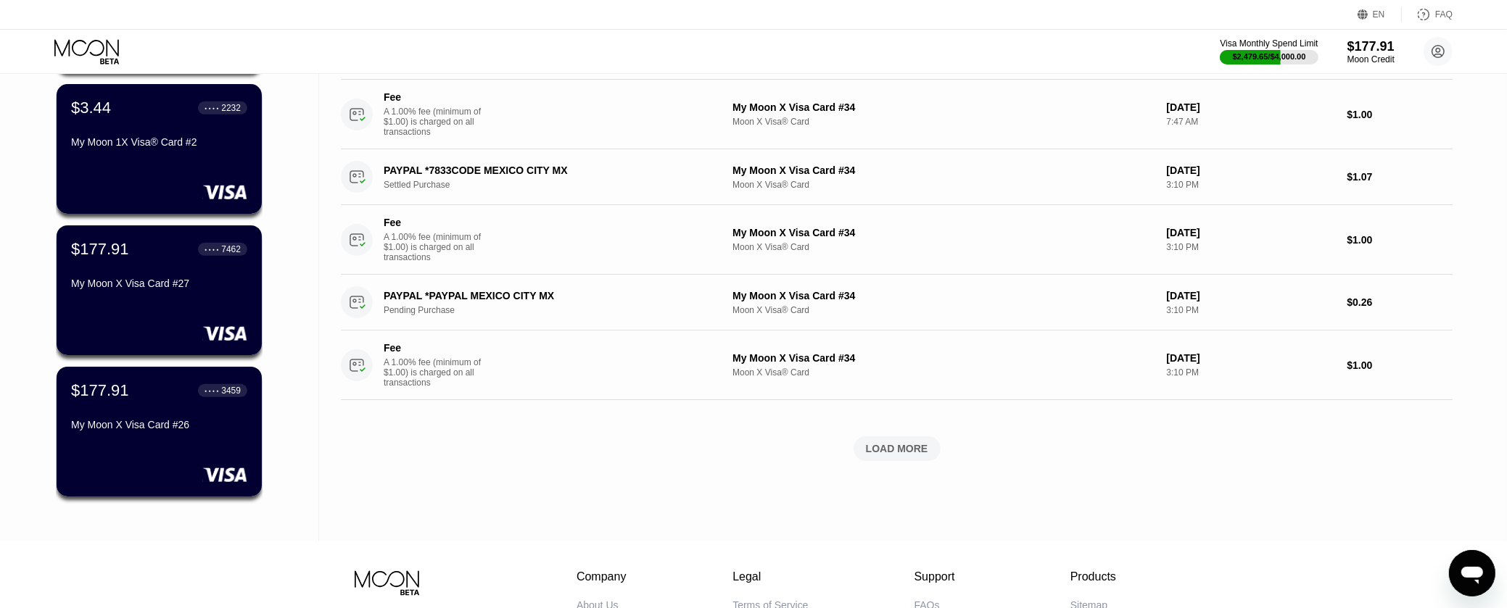
click at [181, 463] on div "$177.91 ● ● ● ● 3459 My Moon X Visa Card #26" at bounding box center [159, 432] width 205 height 130
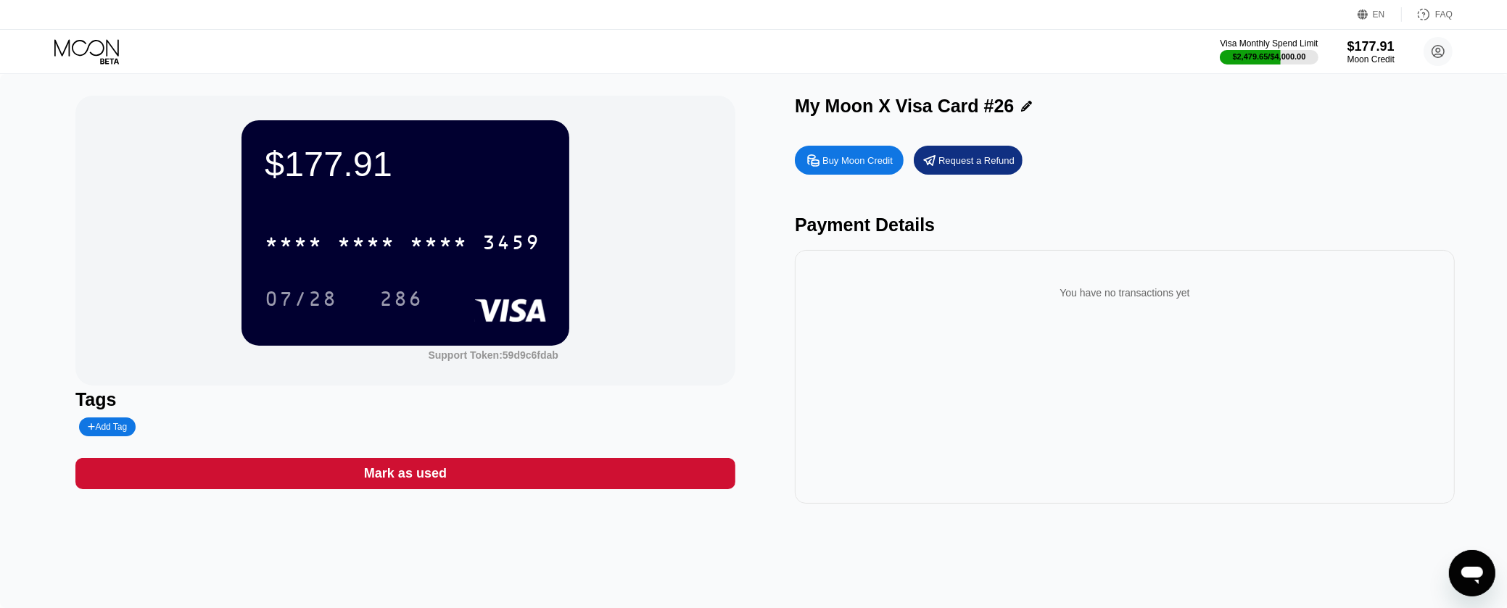
click at [558, 480] on div "Mark as used" at bounding box center [405, 473] width 660 height 31
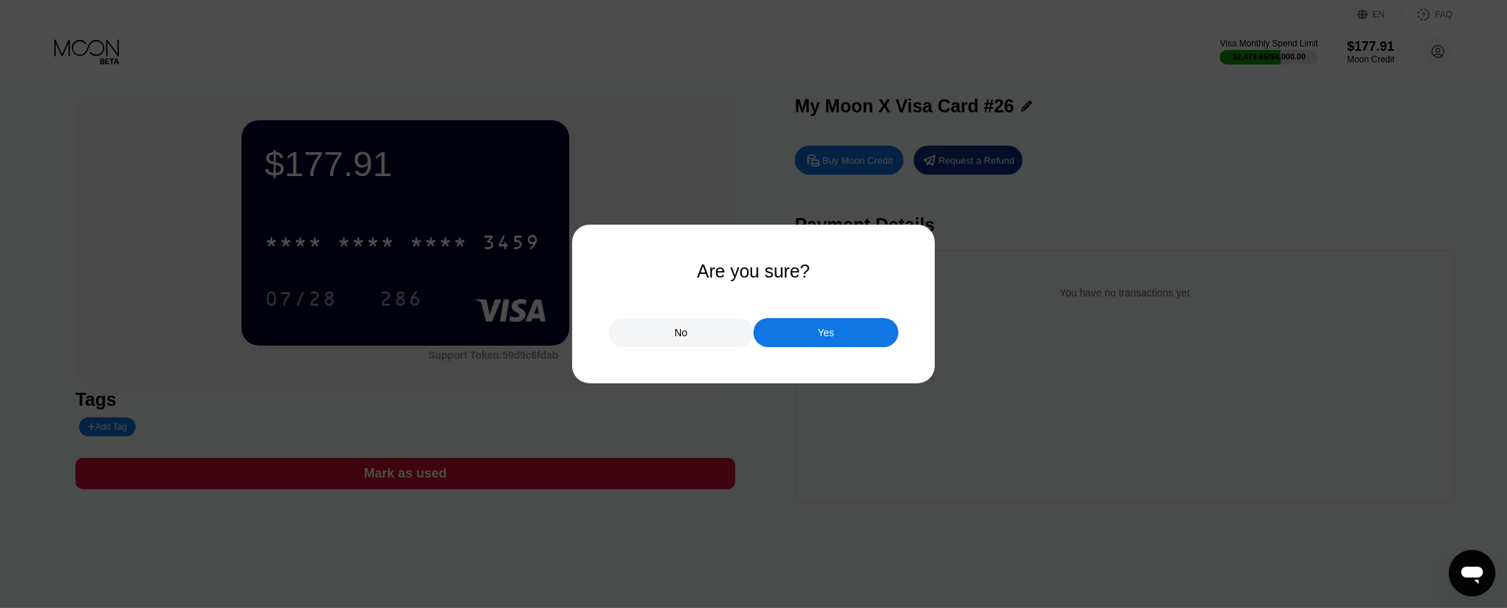
click at [882, 336] on div "Yes" at bounding box center [825, 332] width 145 height 29
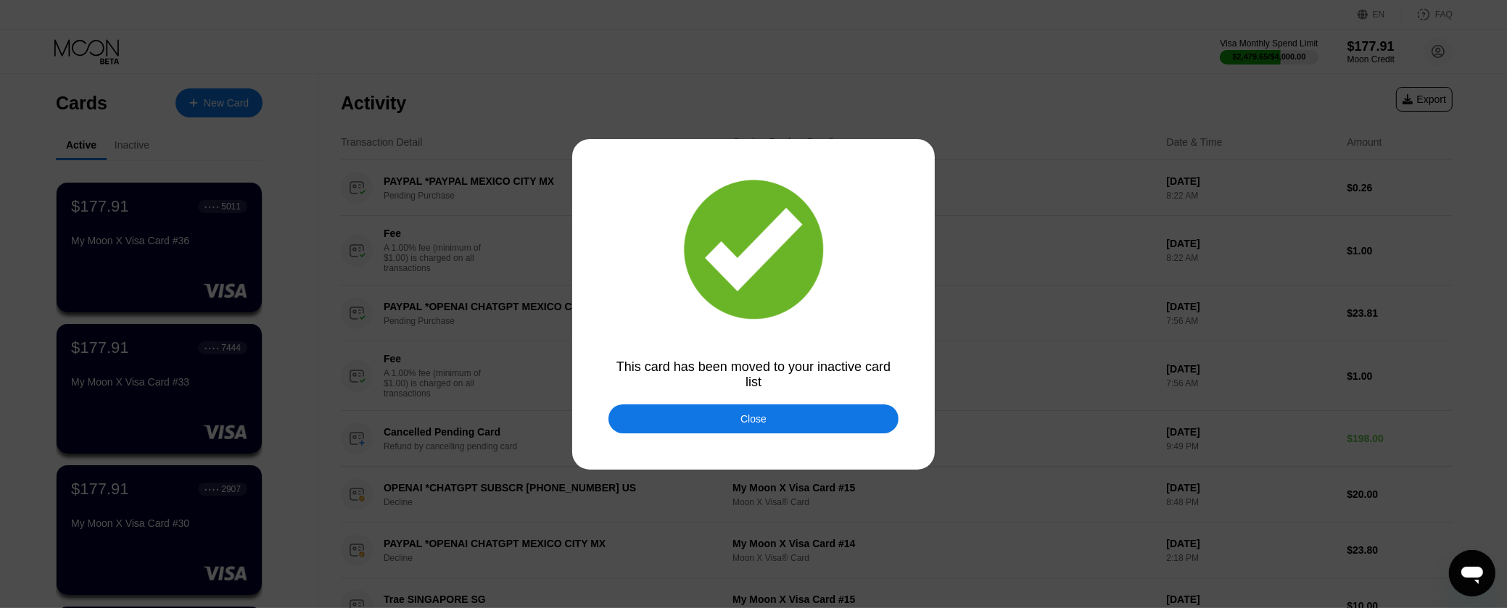
click at [739, 430] on div "Close" at bounding box center [753, 419] width 290 height 29
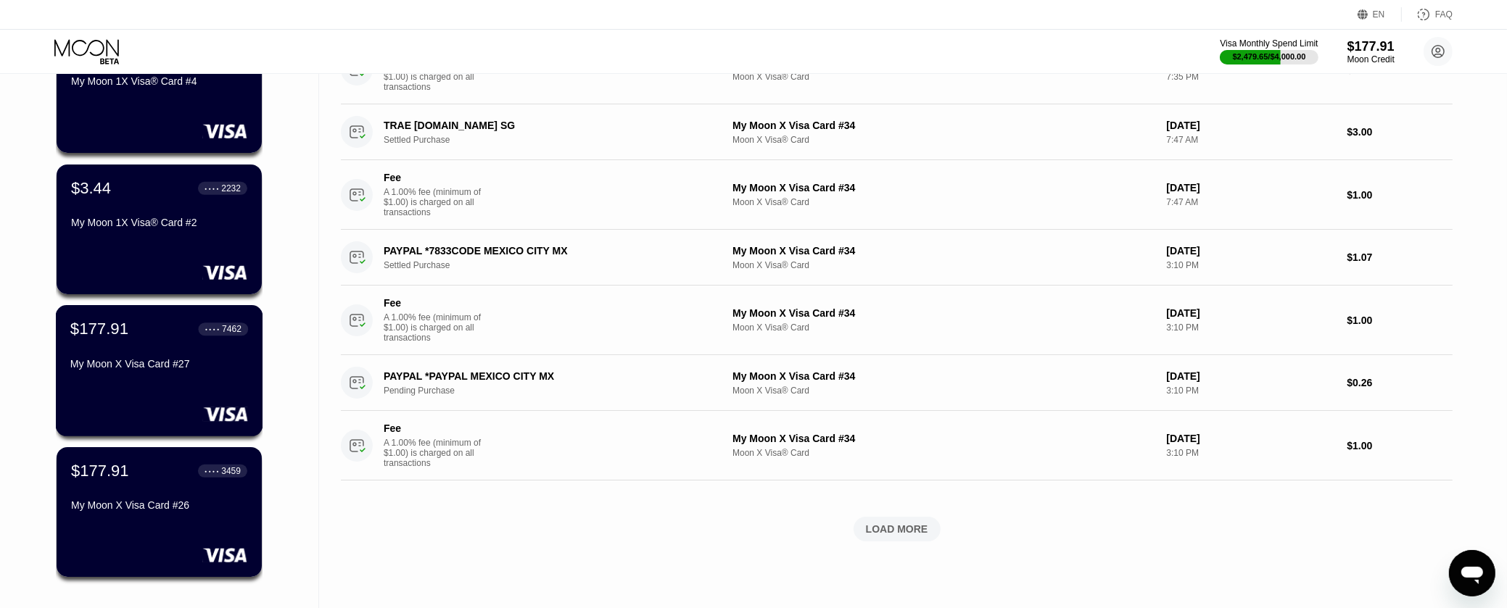
scroll to position [806, 0]
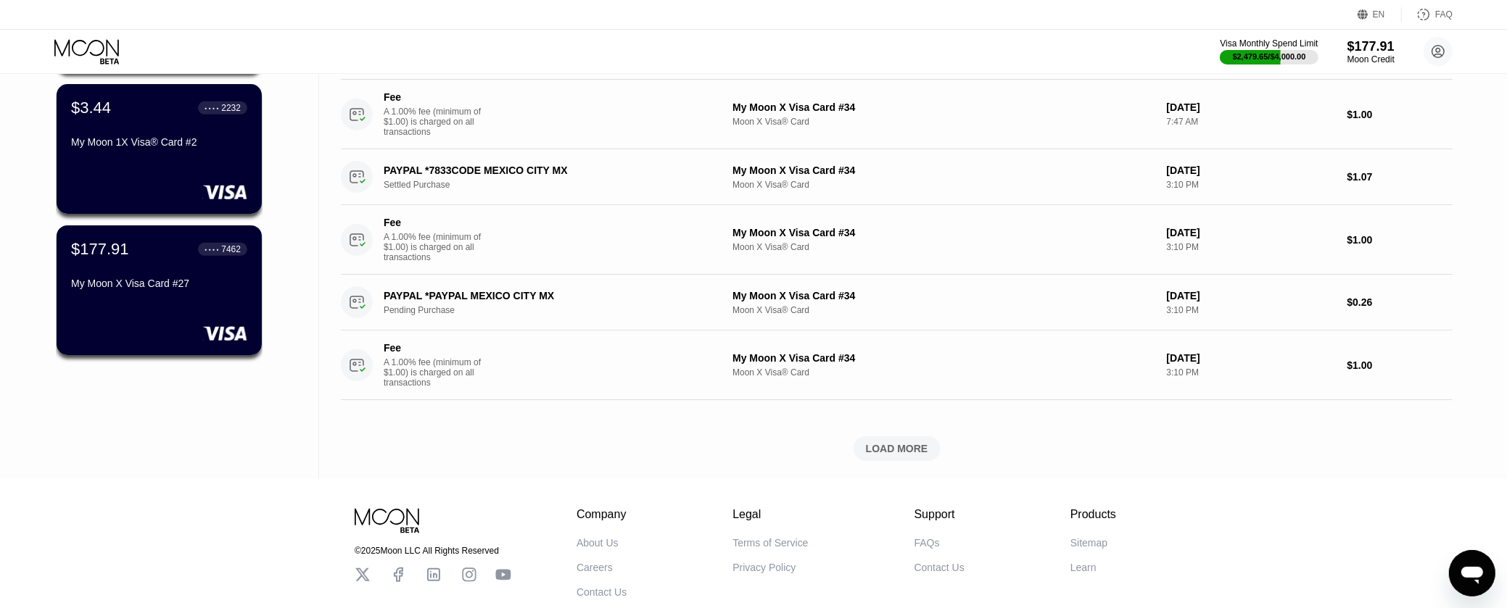
click at [215, 281] on div "My Moon X Visa Card #27" at bounding box center [159, 284] width 176 height 12
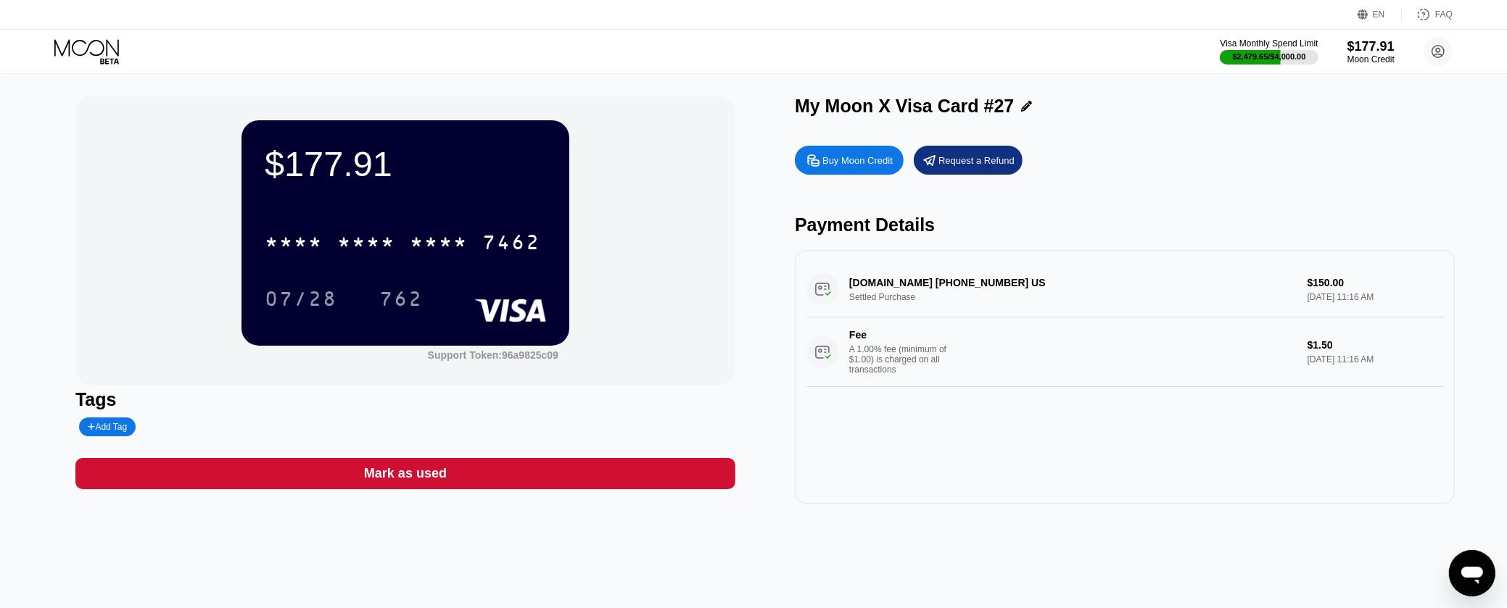
click at [639, 468] on div "Mark as used" at bounding box center [405, 473] width 660 height 31
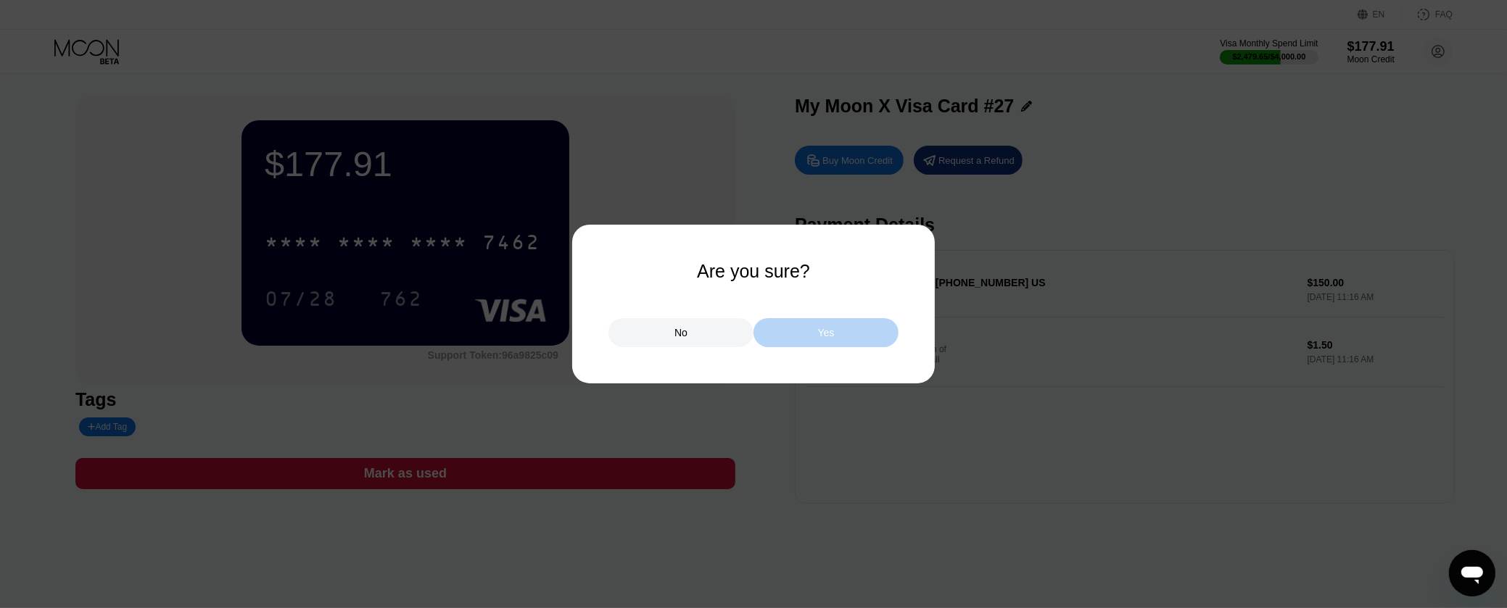
click at [835, 335] on div "Yes" at bounding box center [825, 332] width 145 height 29
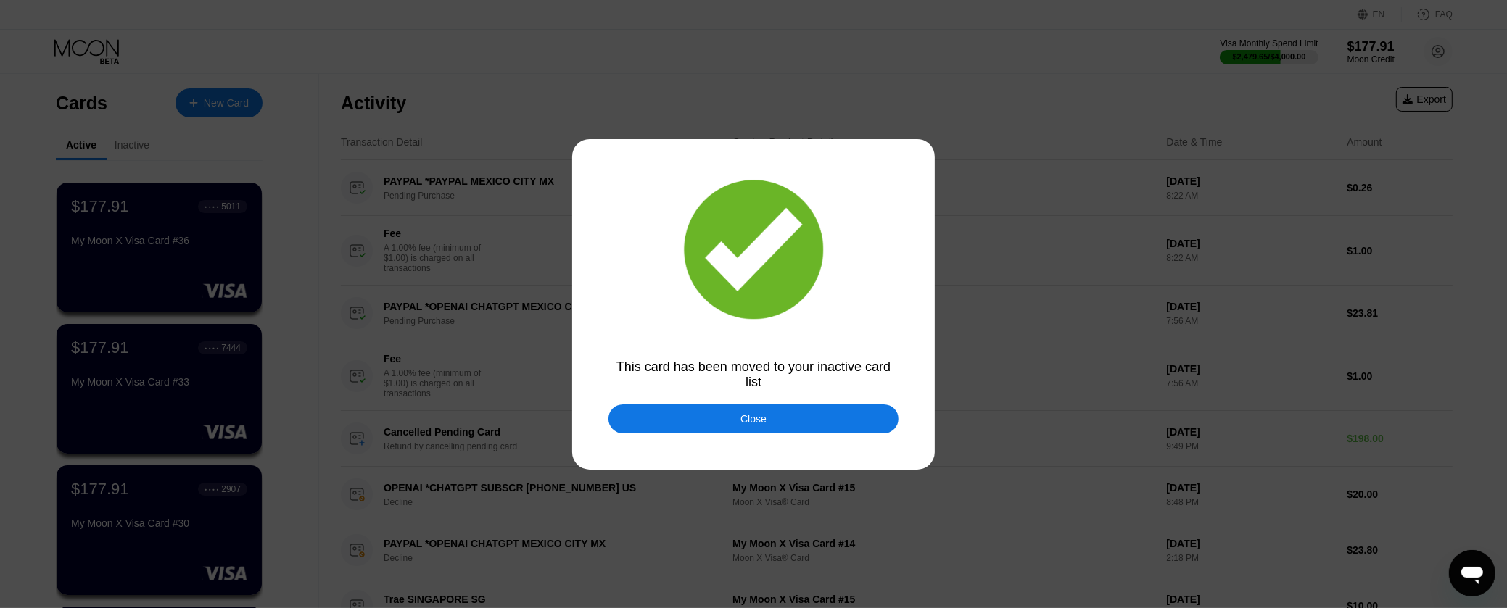
click at [723, 445] on div at bounding box center [759, 304] width 1519 height 608
click at [719, 423] on div "Close" at bounding box center [753, 419] width 290 height 29
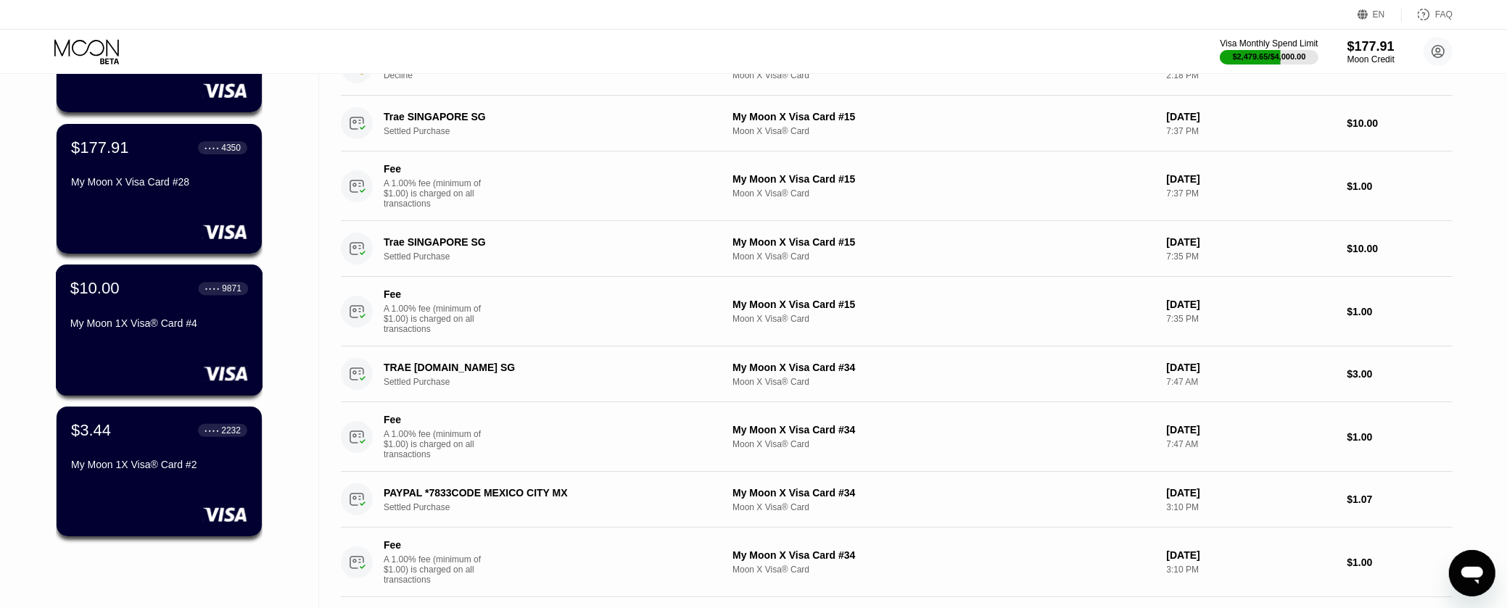
scroll to position [644, 0]
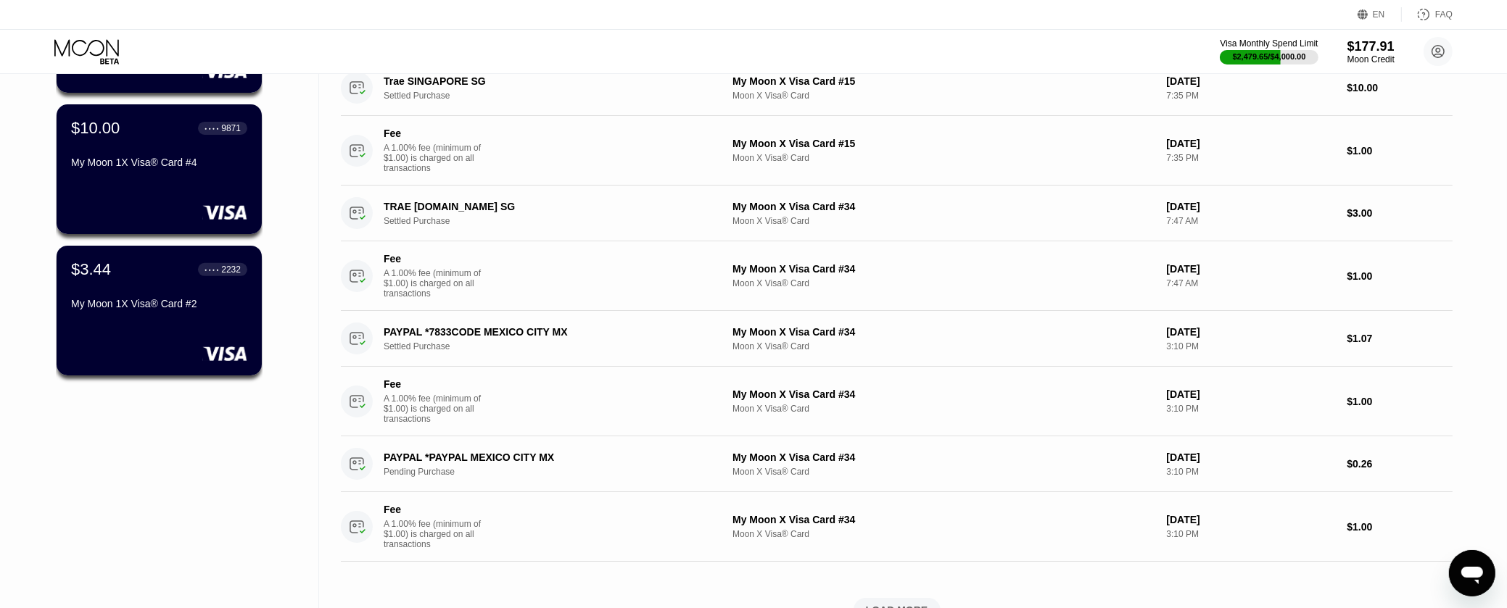
click at [192, 334] on div "$3.44 ● ● ● ● 2232 My Moon 1X Visa® Card #2" at bounding box center [159, 311] width 205 height 130
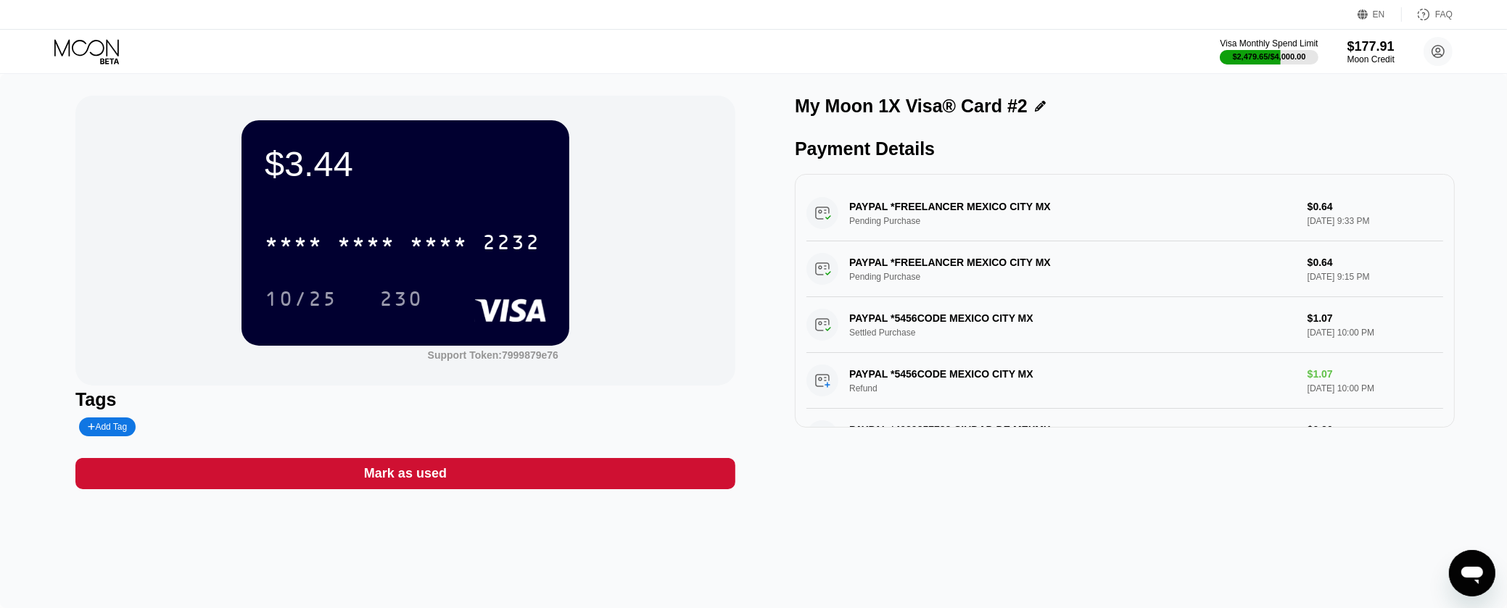
click at [597, 487] on div "Mark as used" at bounding box center [405, 473] width 660 height 31
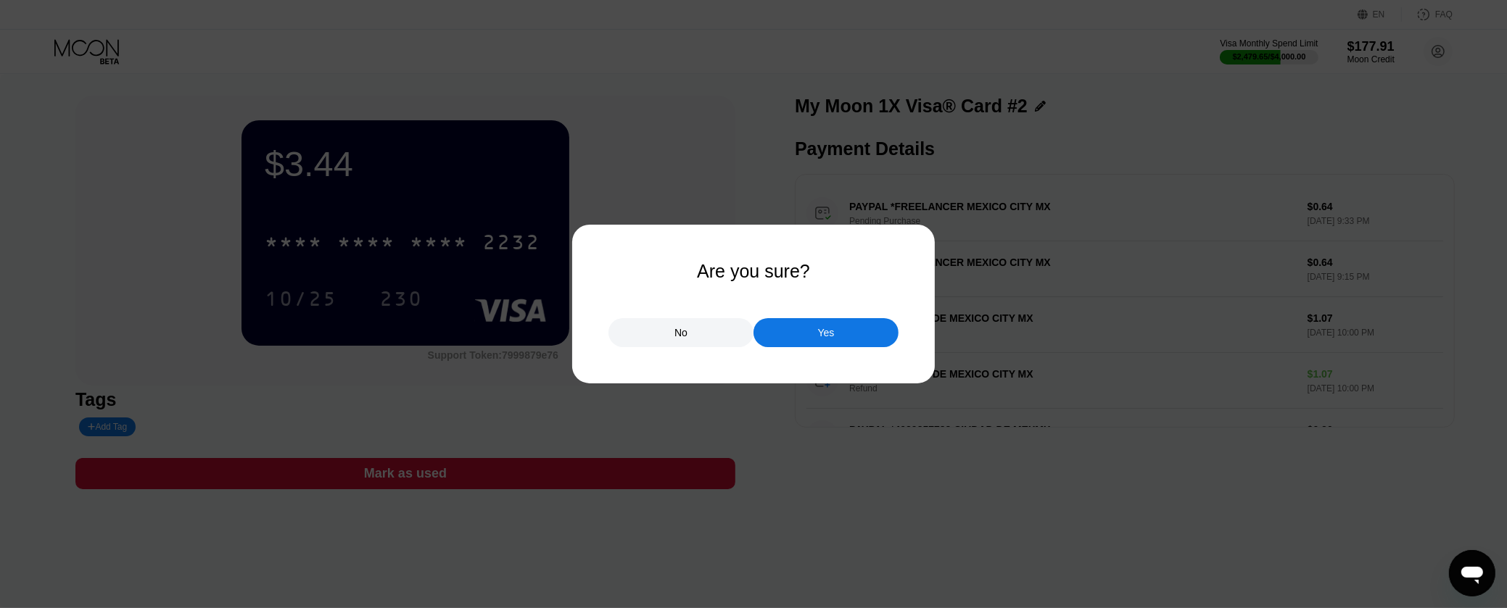
click at [814, 341] on div "Yes" at bounding box center [825, 332] width 145 height 29
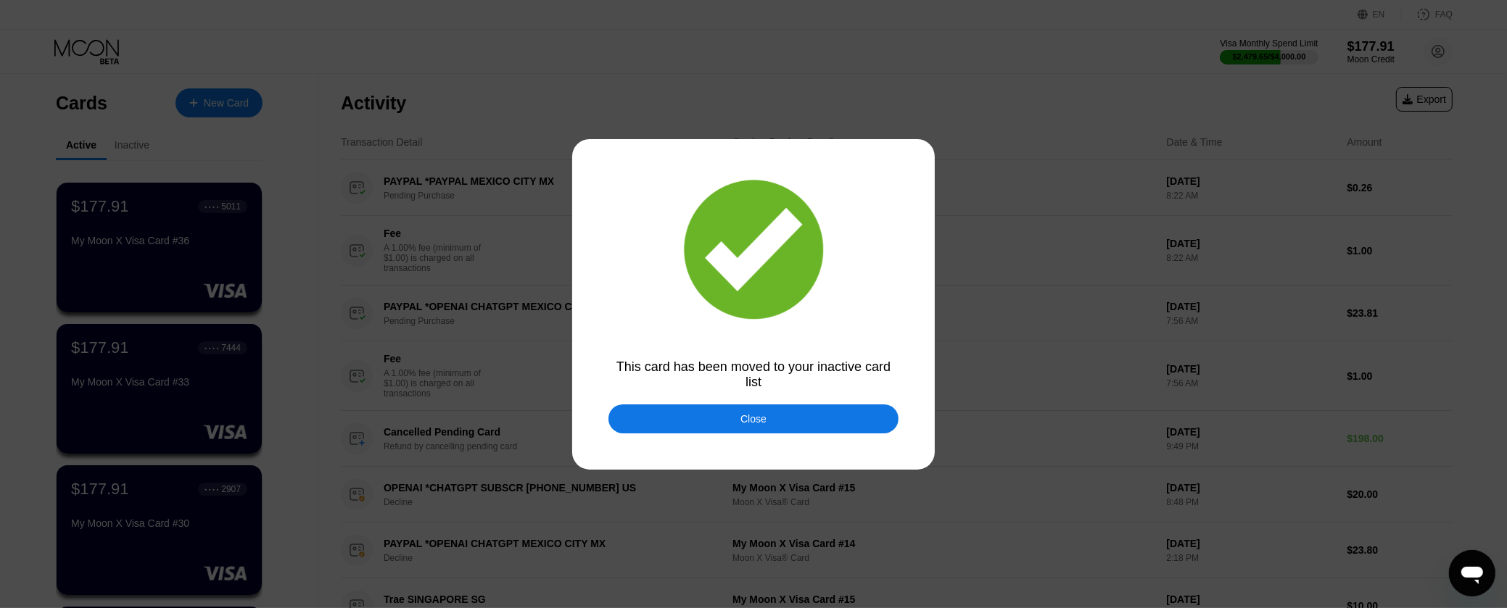
click at [729, 422] on div "Close" at bounding box center [753, 419] width 290 height 29
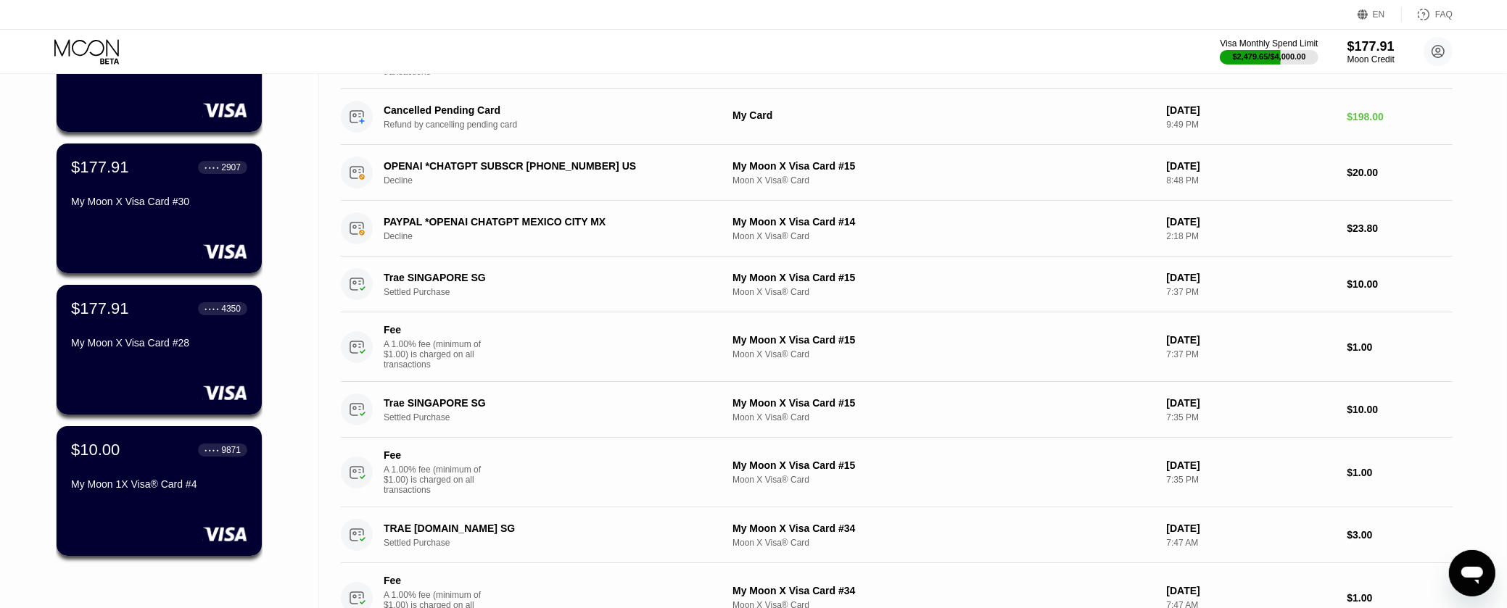
scroll to position [402, 0]
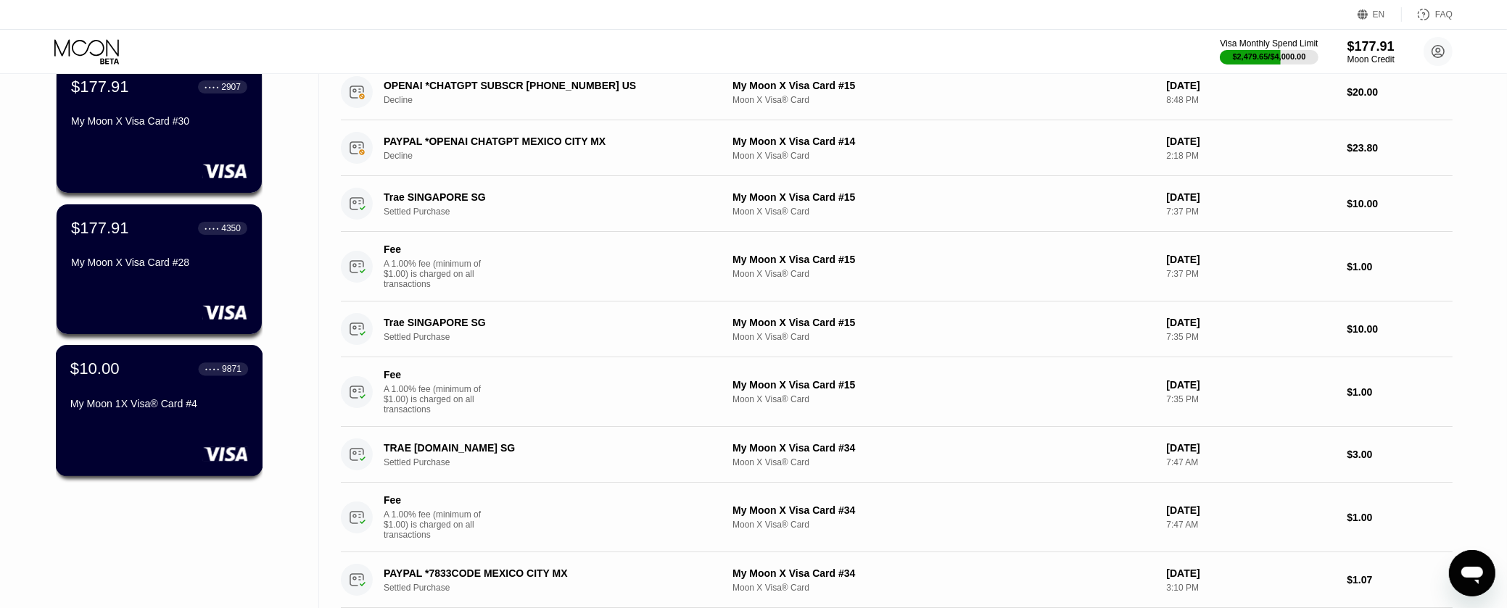
click at [161, 394] on div "$10.00 ● ● ● ● 9871 My Moon 1X Visa® Card #4" at bounding box center [159, 388] width 178 height 56
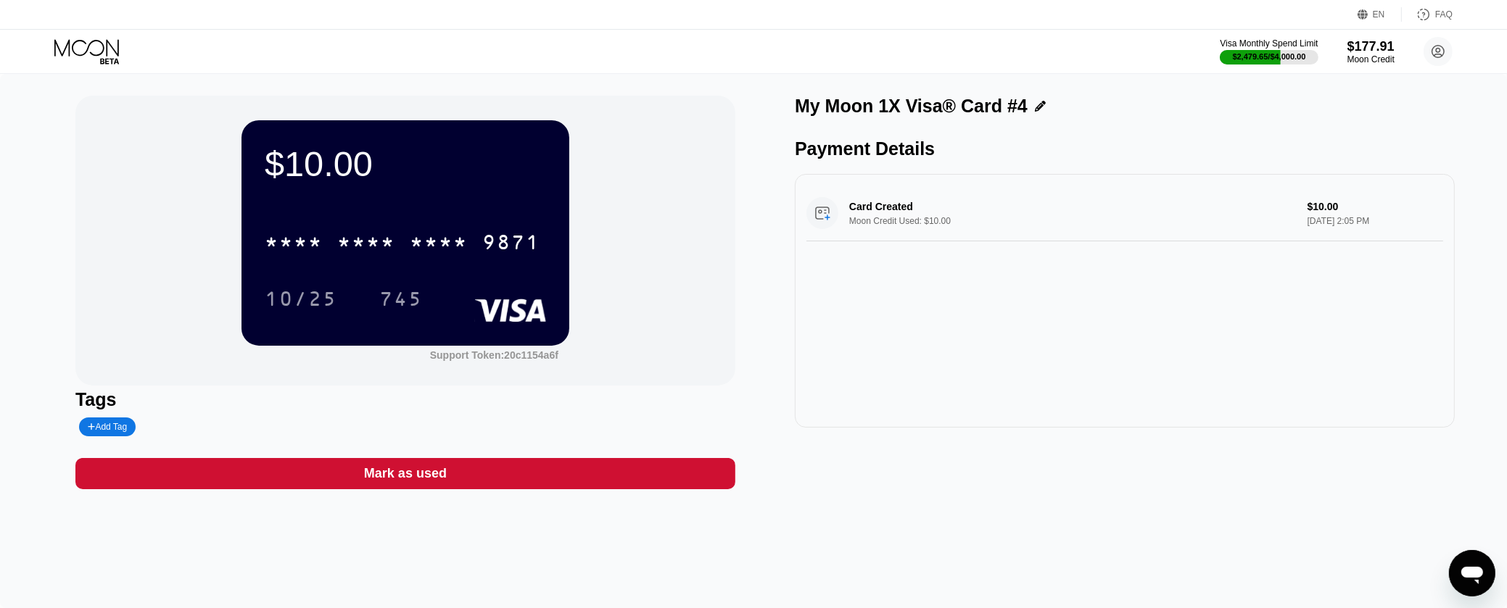
click at [589, 472] on div "Mark as used" at bounding box center [405, 473] width 660 height 31
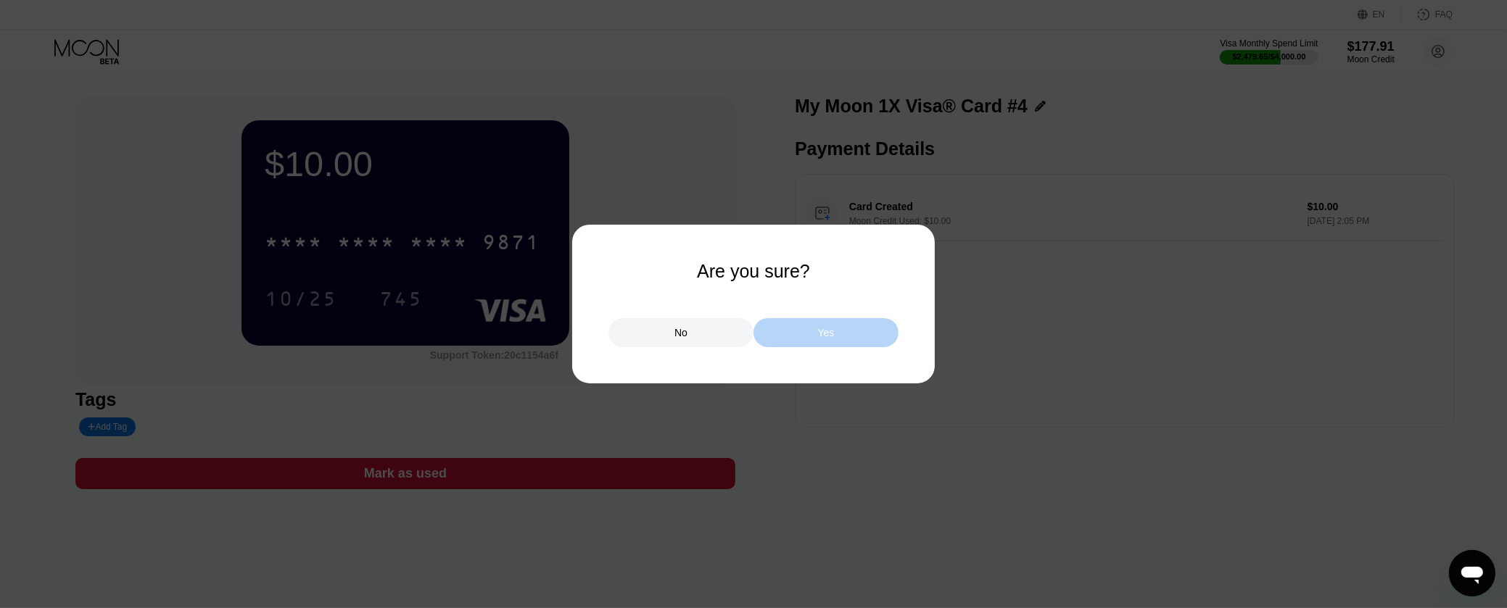
click at [814, 335] on div "Yes" at bounding box center [825, 332] width 145 height 29
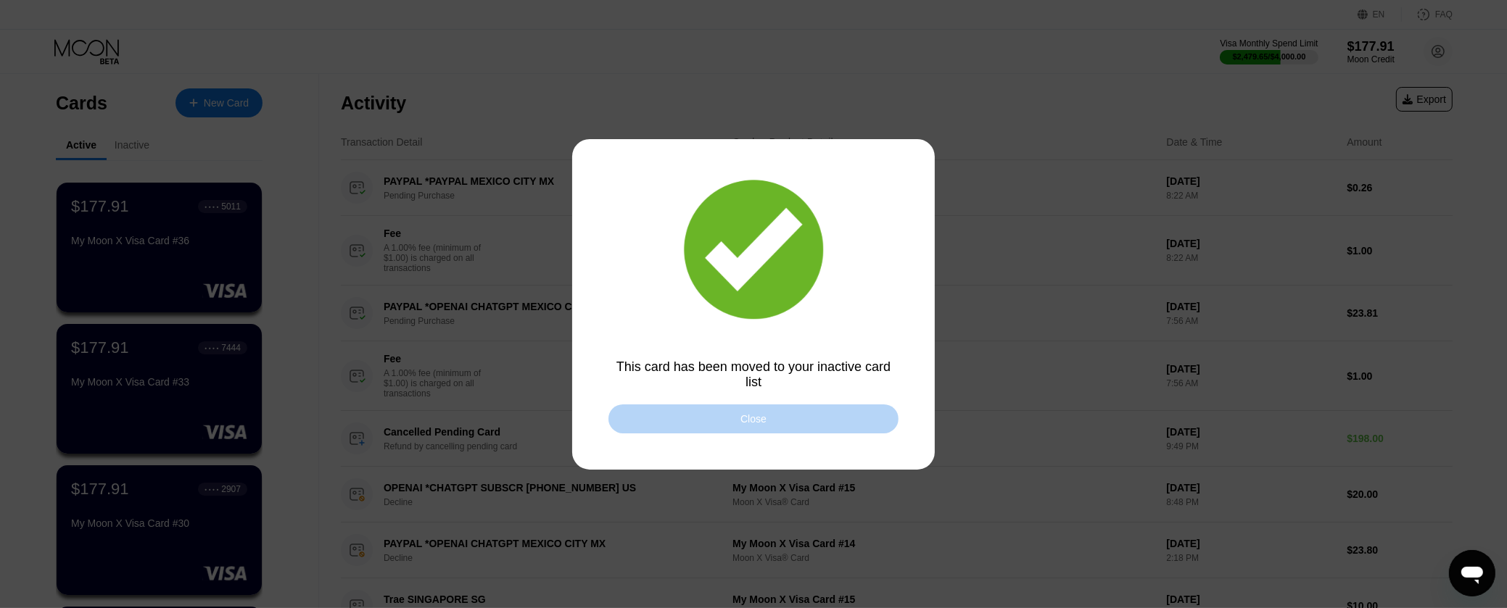
click at [811, 422] on div "Close" at bounding box center [753, 419] width 290 height 29
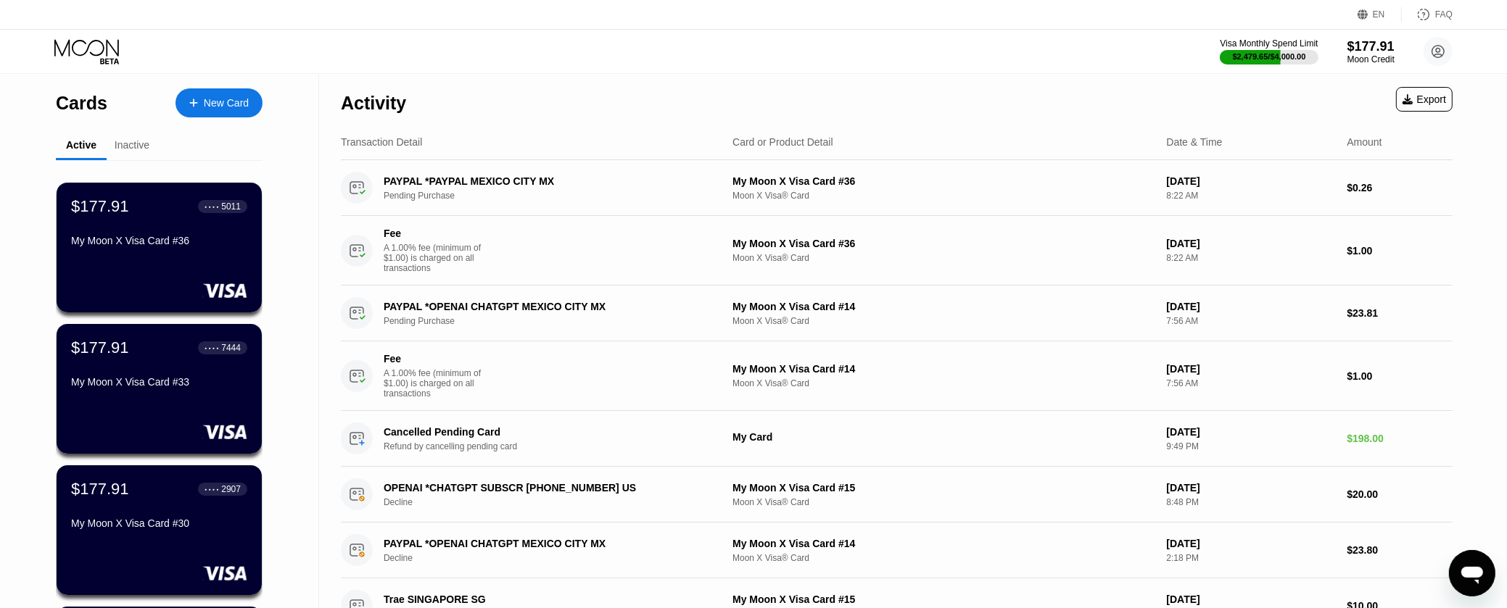
scroll to position [161, 0]
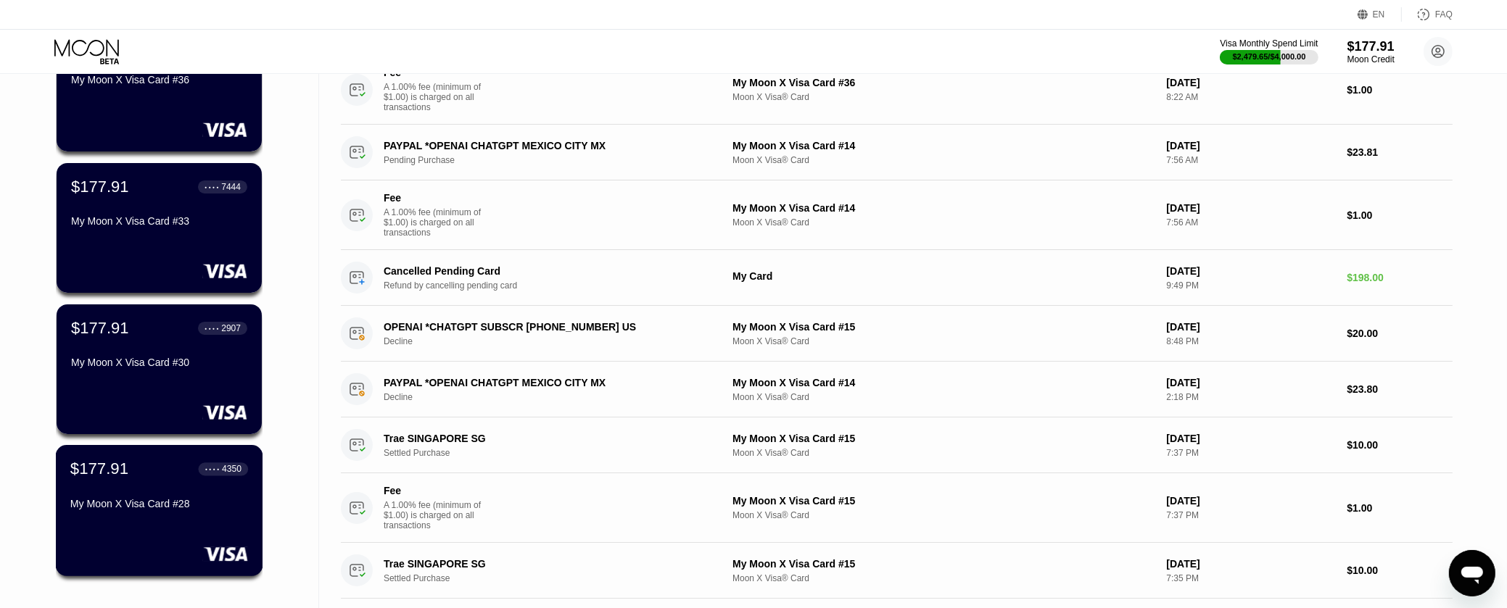
click at [211, 469] on div "● ● ● ●" at bounding box center [212, 469] width 15 height 4
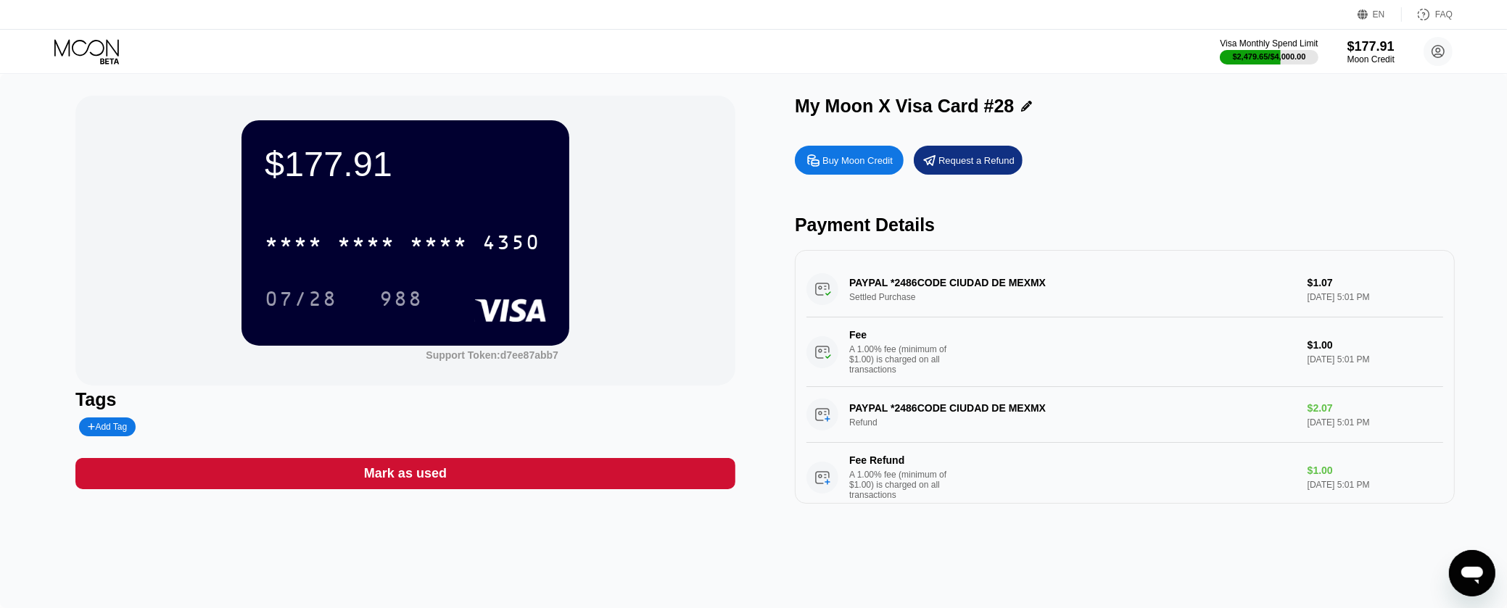
click at [550, 489] on div "Mark as used" at bounding box center [405, 473] width 660 height 31
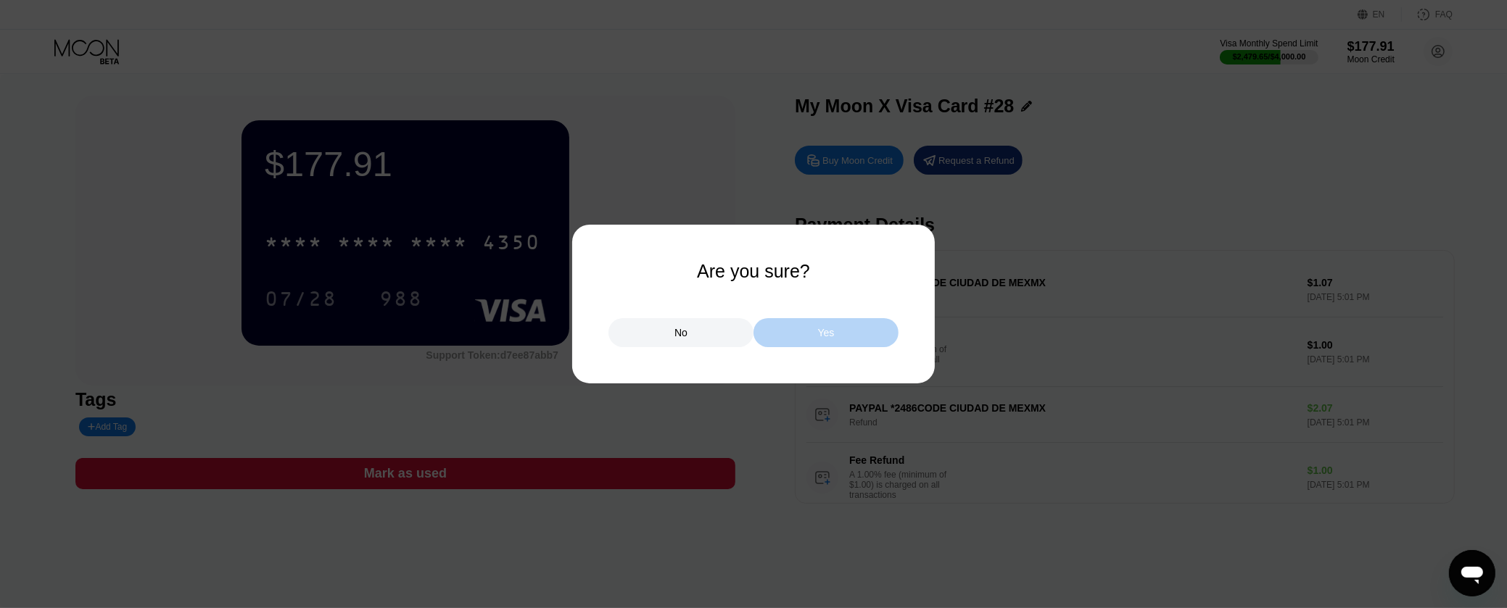
click at [829, 324] on div "Yes" at bounding box center [825, 332] width 145 height 29
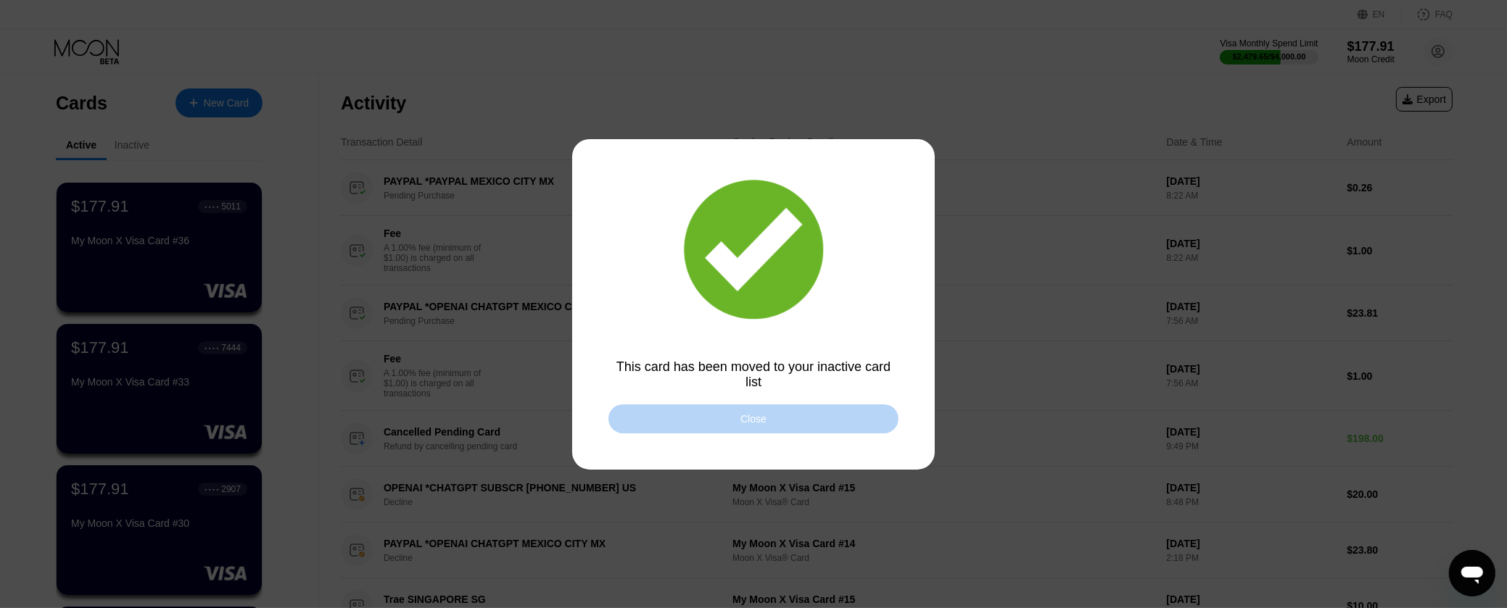
click at [635, 418] on div "Close" at bounding box center [753, 419] width 290 height 29
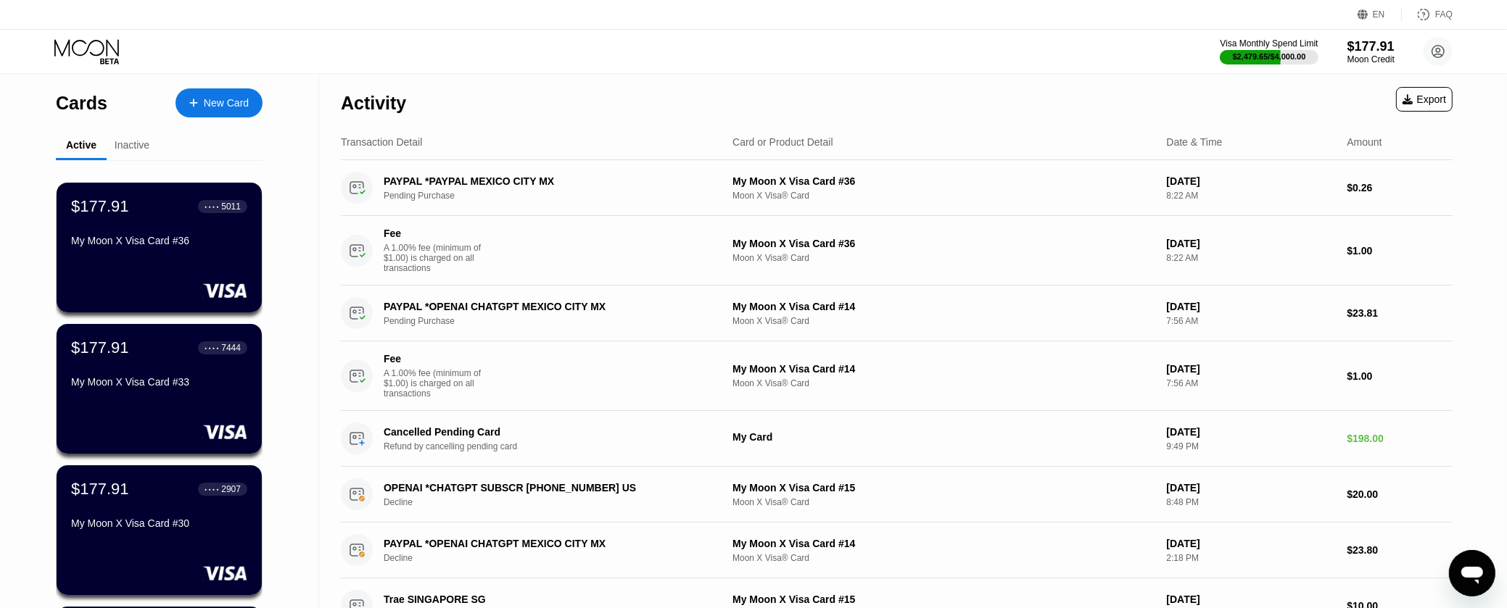
scroll to position [241, 0]
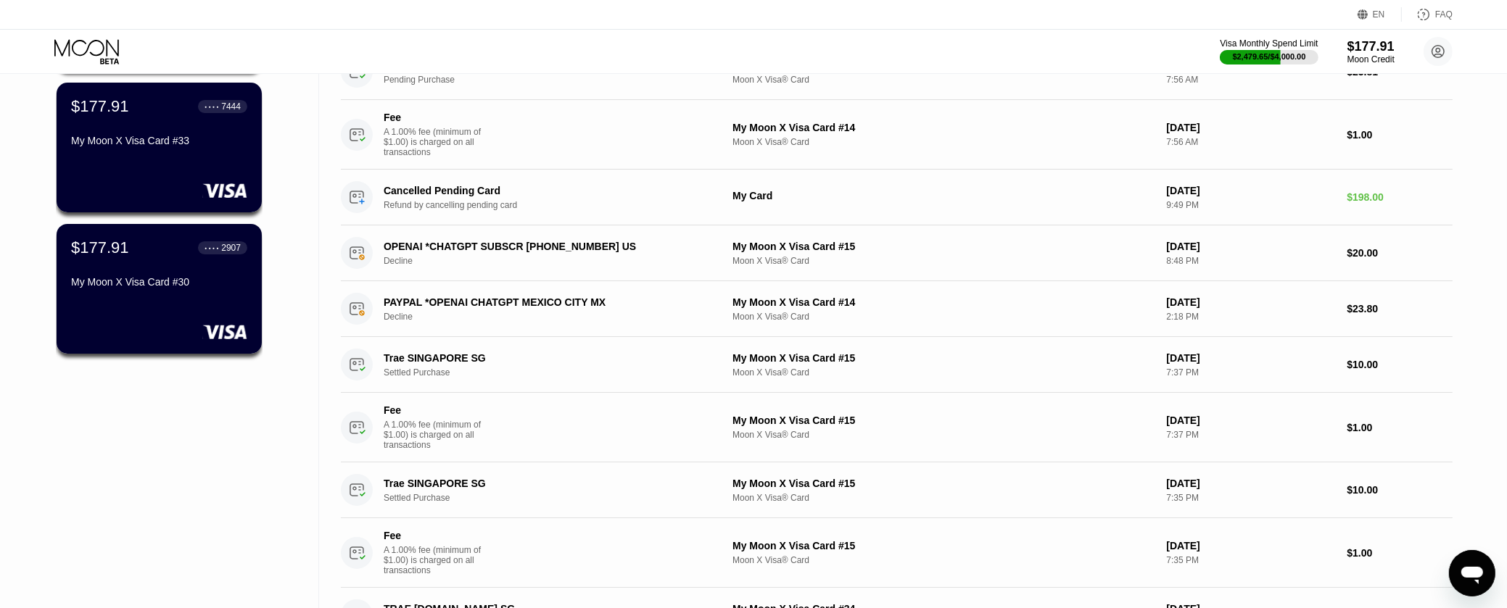
click at [167, 429] on div "$177.91 ● ● ● ● 5011 My Moon X Visa Card #36 $177.91 ● ● ● ● 7444 My Moon X Vis…" at bounding box center [159, 317] width 207 height 796
click at [165, 307] on div "$177.91 ● ● ● ● 2907 My Moon X Visa Card #30" at bounding box center [159, 288] width 207 height 131
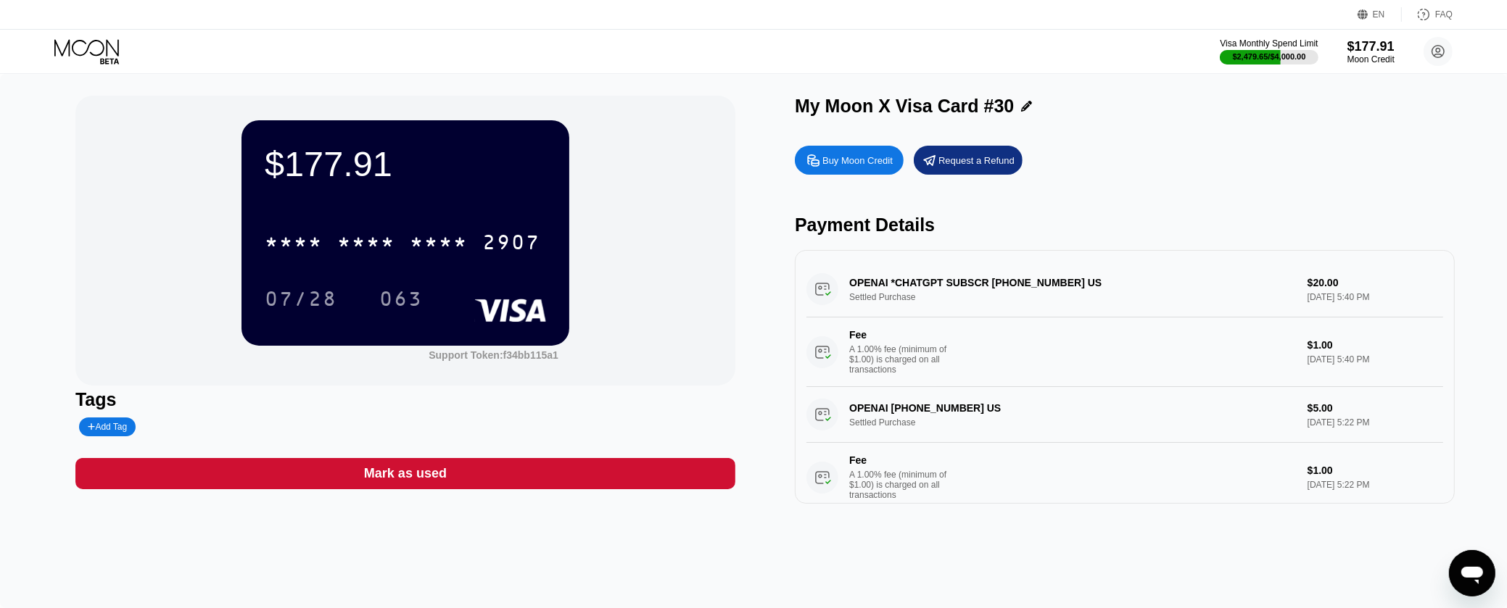
click at [655, 480] on div "Mark as used" at bounding box center [405, 473] width 660 height 31
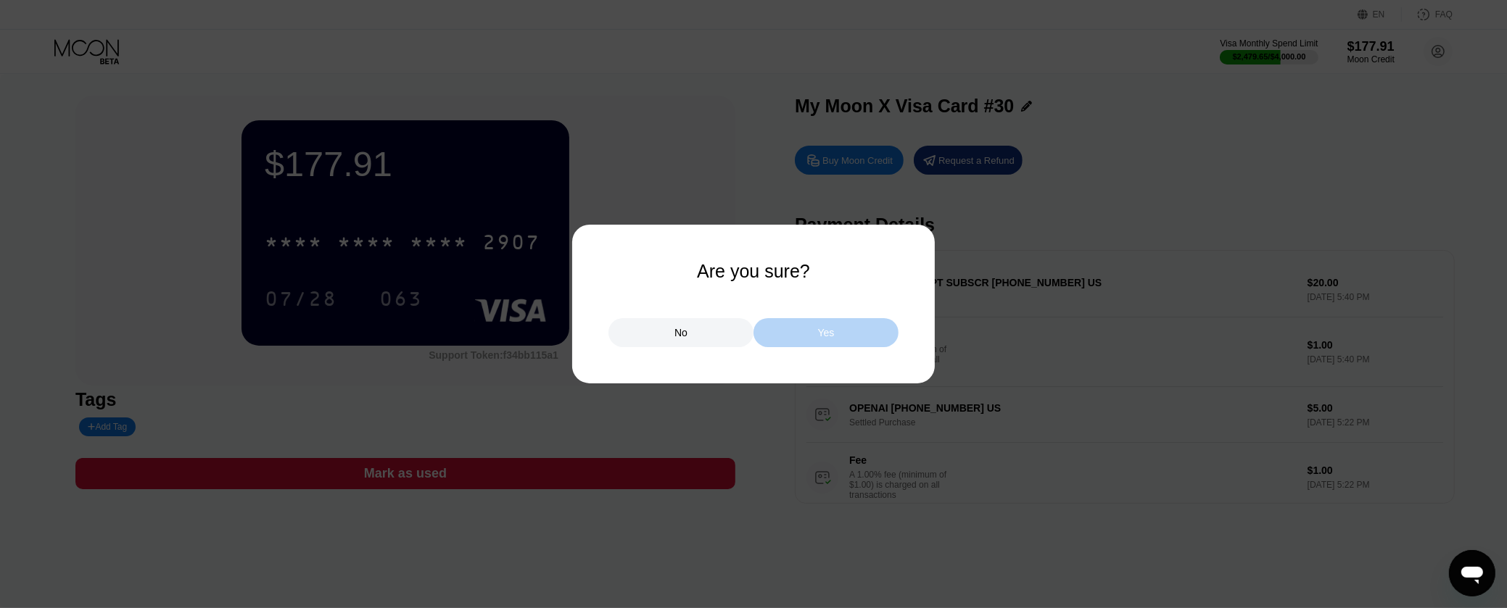
click at [853, 339] on div "Yes" at bounding box center [825, 332] width 145 height 29
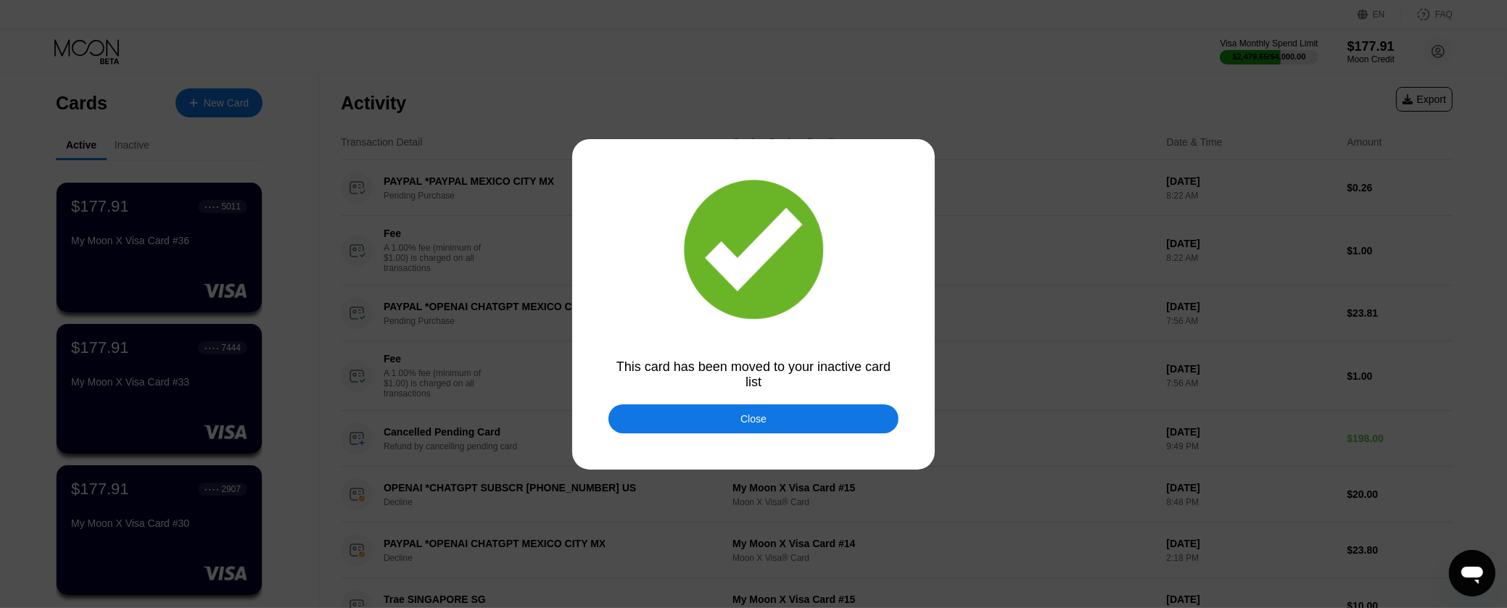
click at [828, 423] on div "Close" at bounding box center [753, 419] width 290 height 29
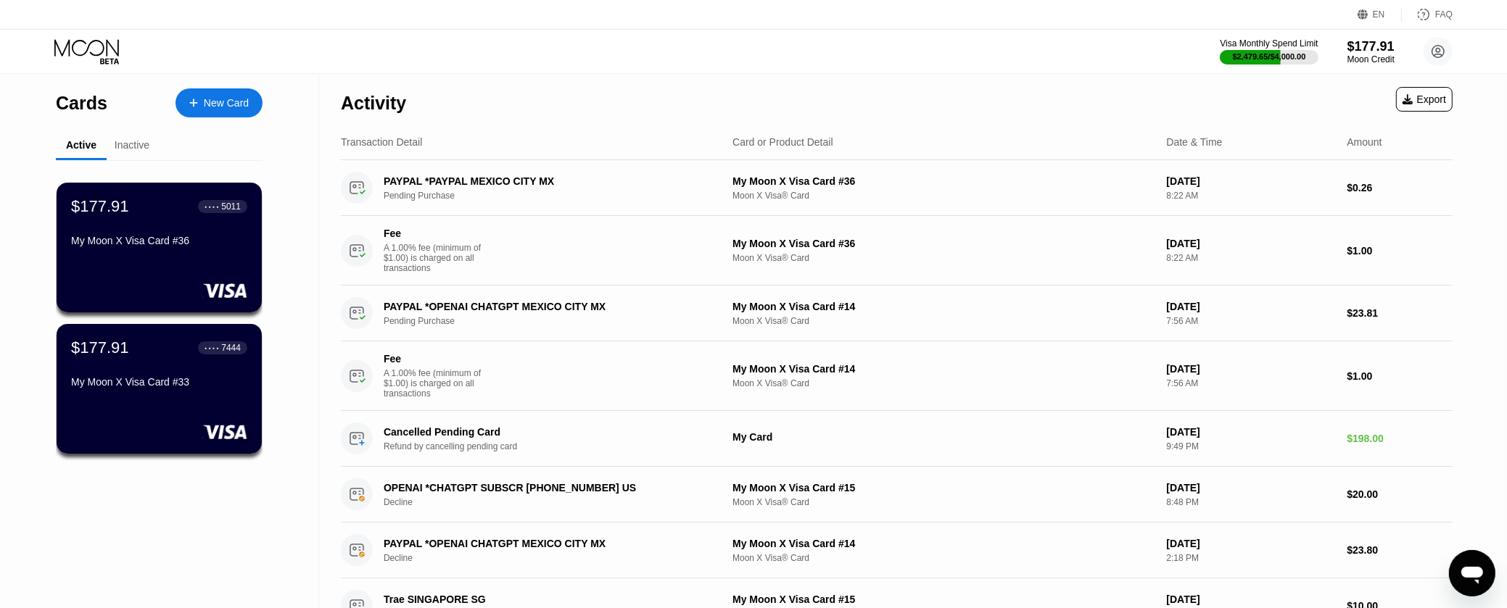
click at [191, 368] on div "$177.91 ● ● ● ● 7444 My Moon X Visa Card #33" at bounding box center [159, 366] width 176 height 55
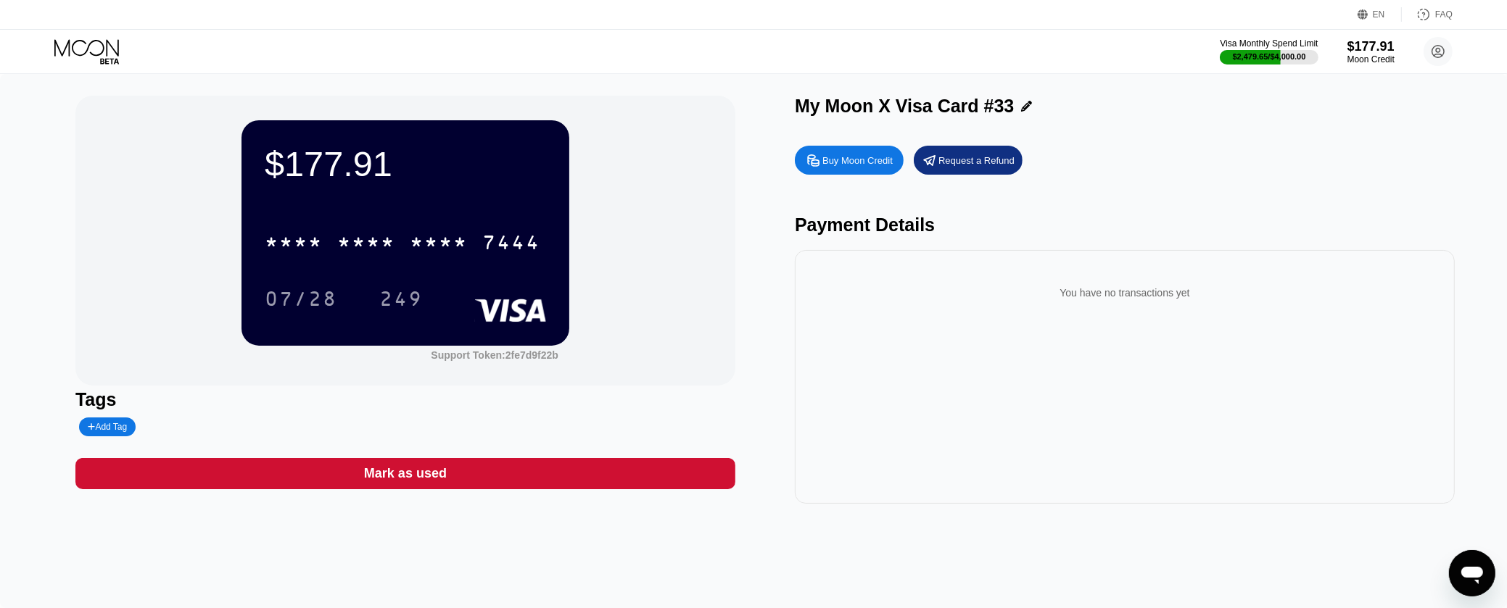
click at [719, 476] on div "Mark as used" at bounding box center [405, 473] width 660 height 31
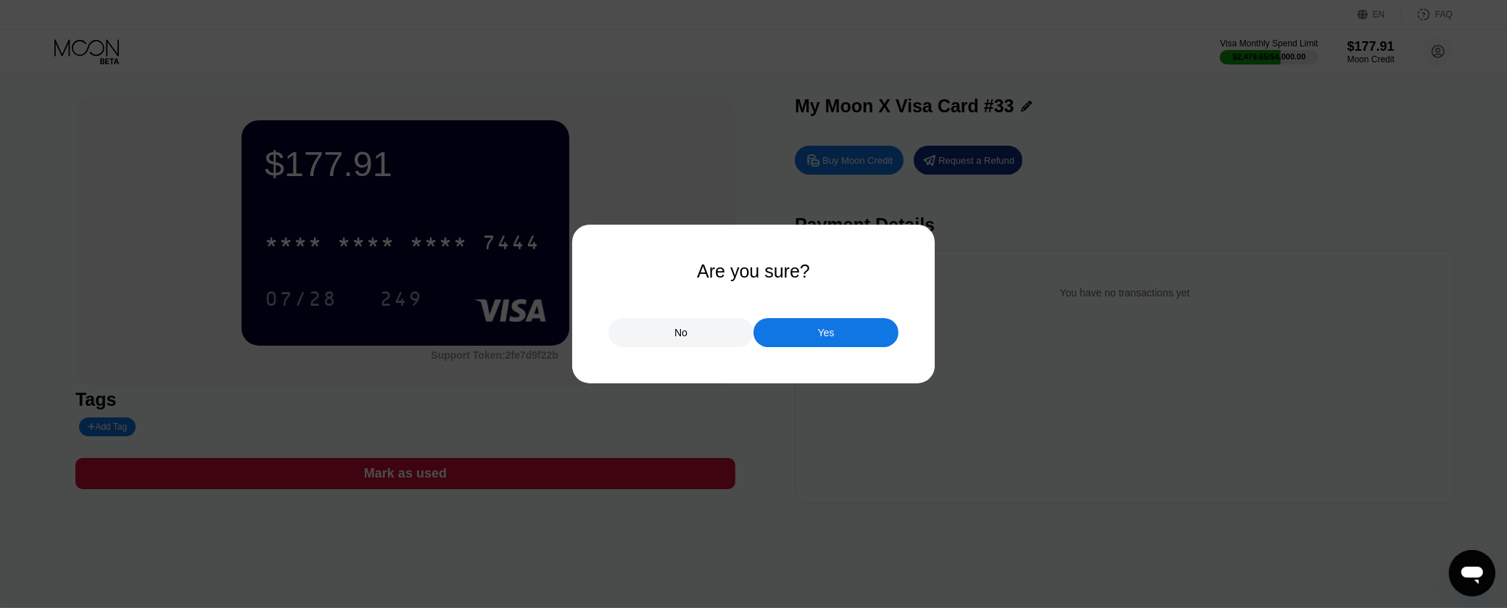
click at [861, 335] on div "Yes" at bounding box center [825, 332] width 145 height 29
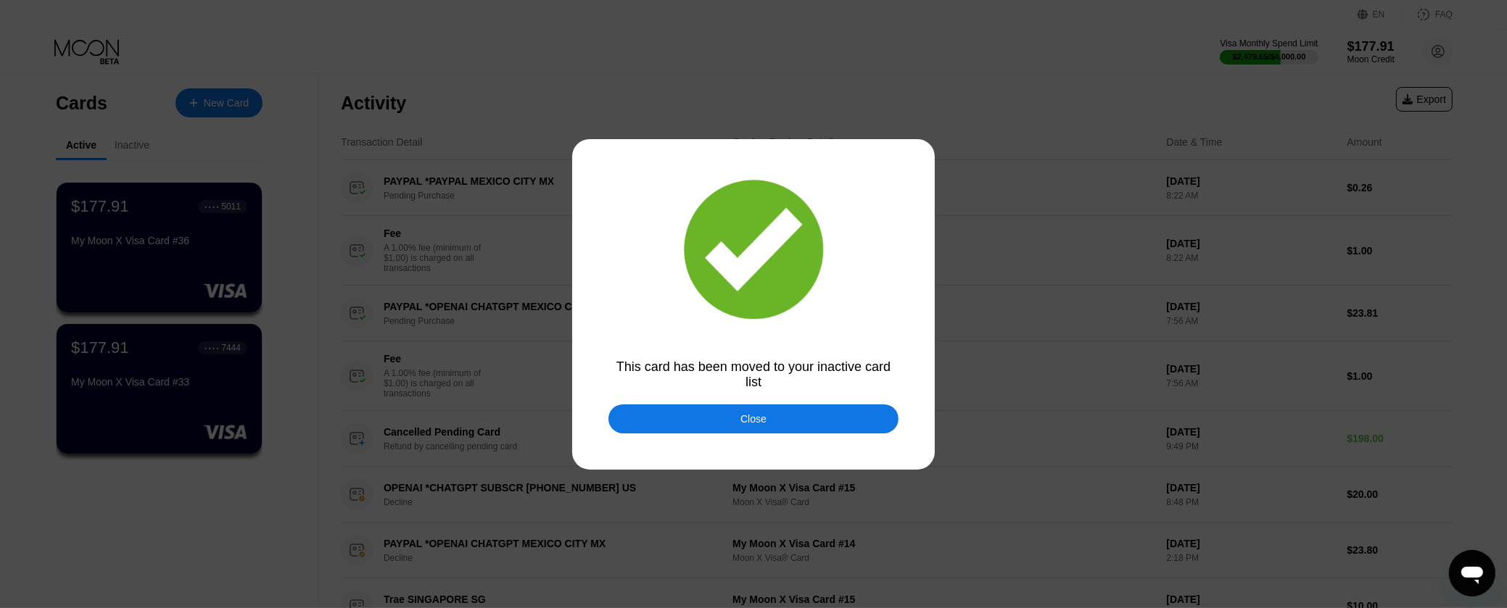
click at [845, 415] on div "Close" at bounding box center [753, 419] width 290 height 29
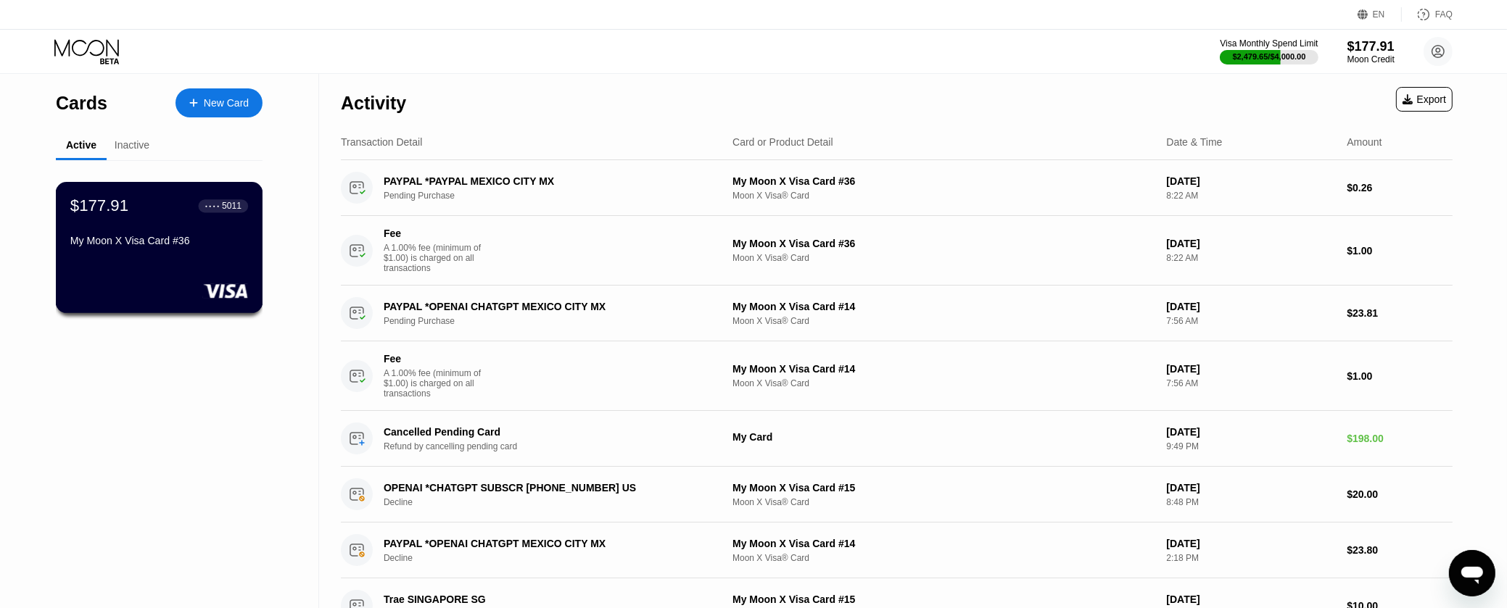
click at [154, 247] on div "My Moon X Visa Card #36" at bounding box center [159, 241] width 178 height 12
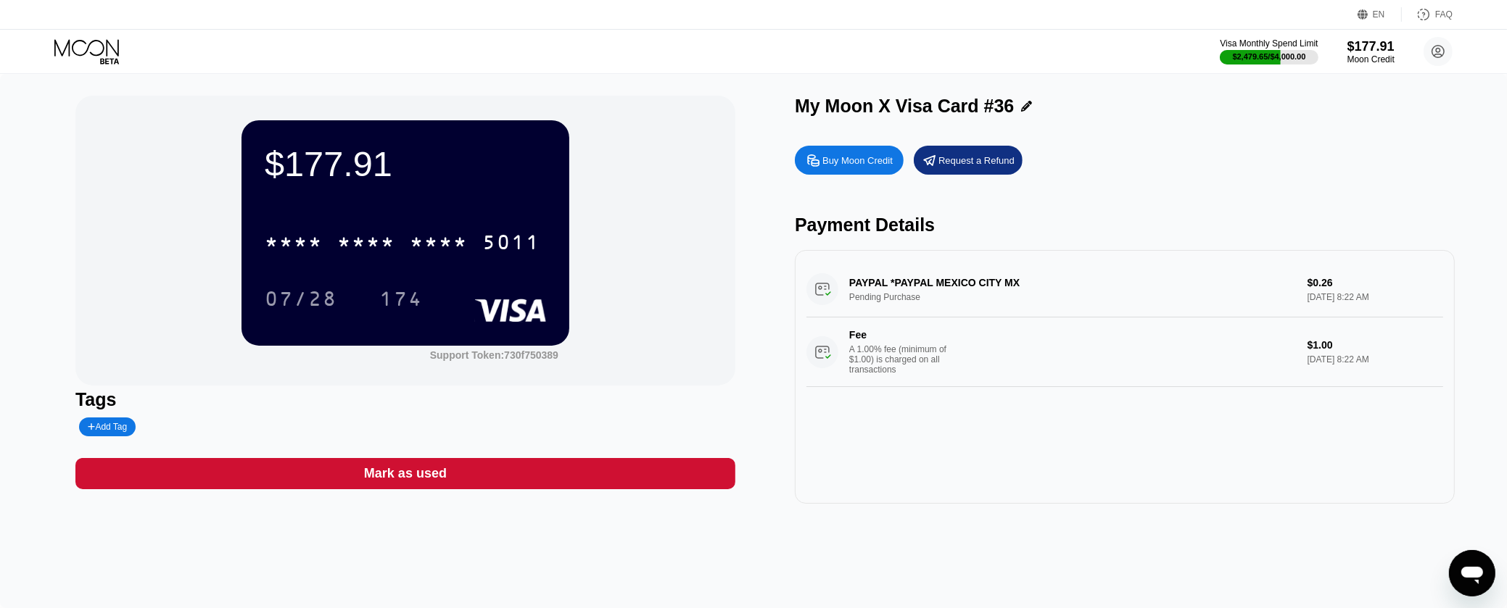
click at [568, 459] on div "$177.91 * * * * * * * * * * * * 5011 07/28 174 Support Token: 730f750389 Tags A…" at bounding box center [405, 300] width 660 height 408
click at [566, 483] on div "Mark as used" at bounding box center [405, 473] width 660 height 31
